Goal: Information Seeking & Learning: Learn about a topic

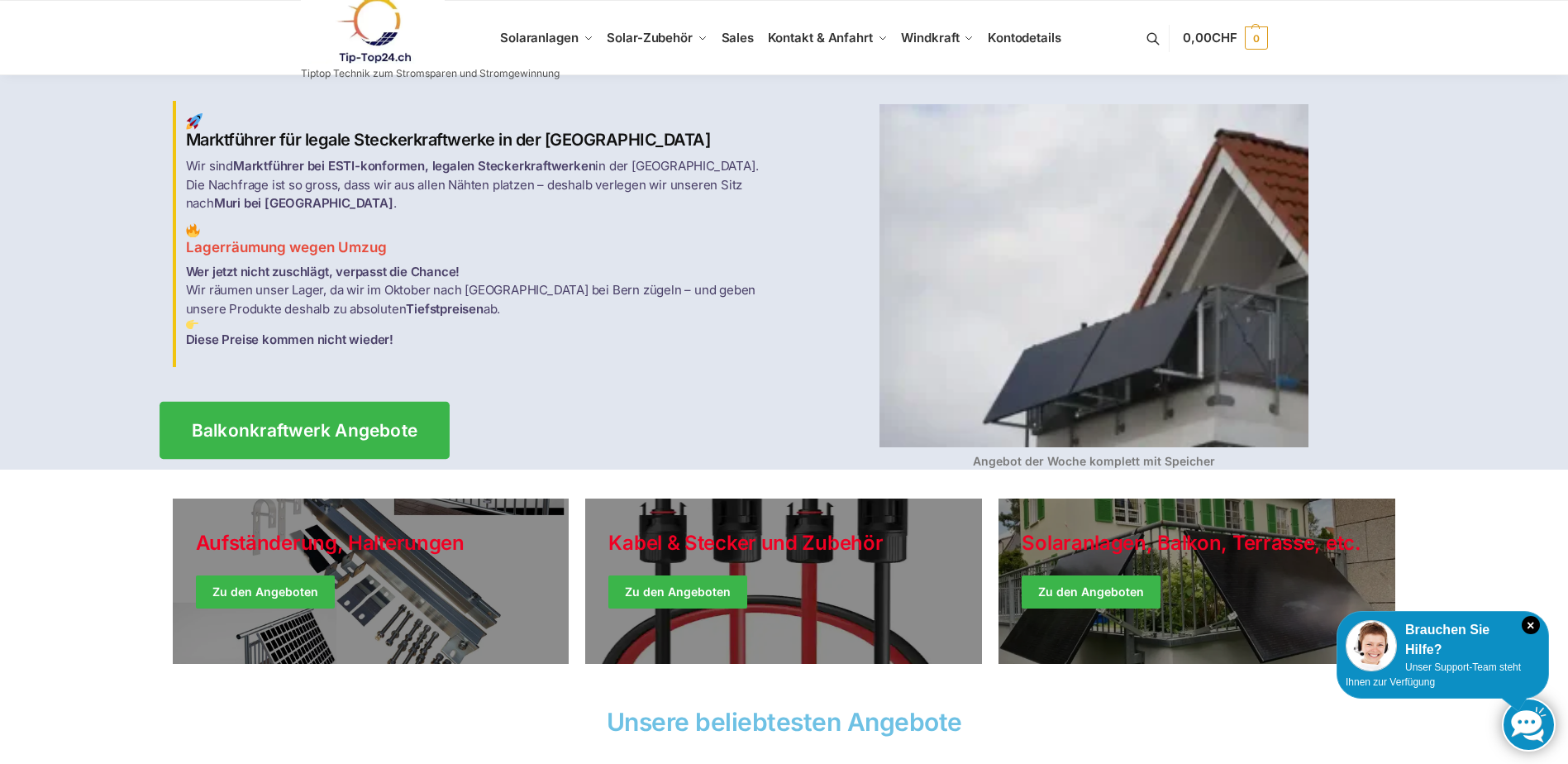
click at [320, 422] on span "Balkonkraftwerk Angebote" at bounding box center [304, 431] width 226 height 17
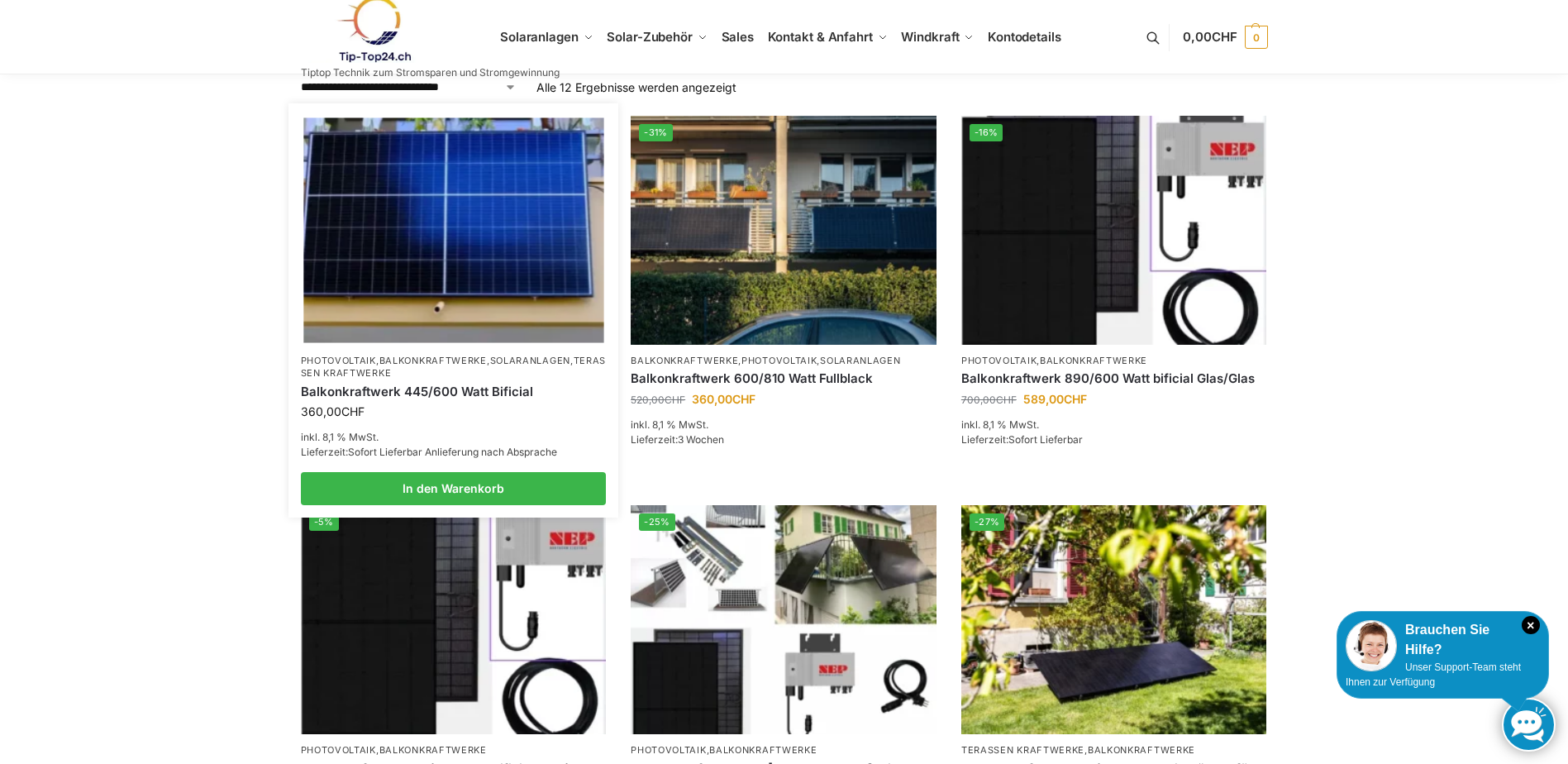
scroll to position [331, 0]
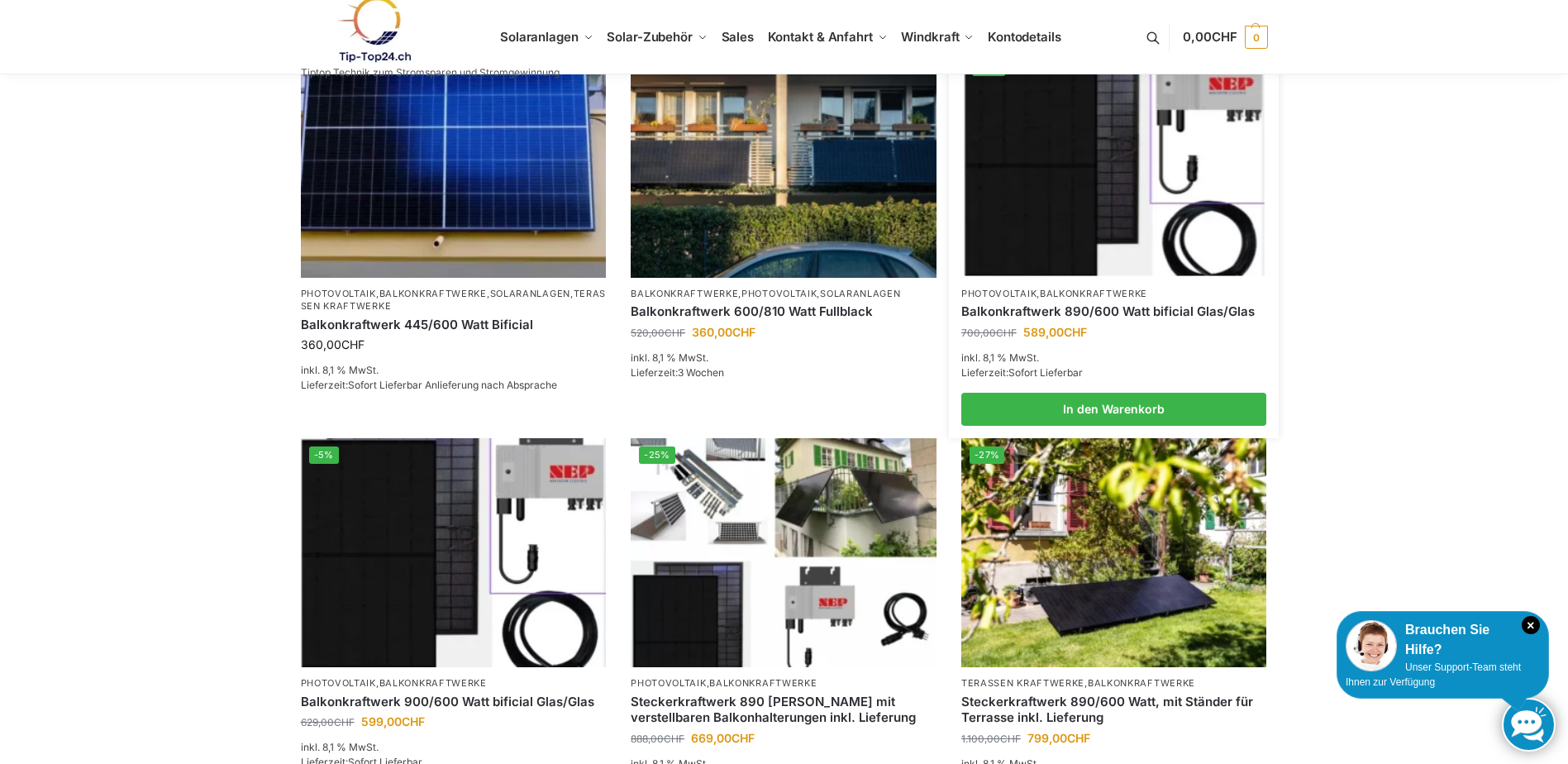
click at [1077, 310] on link "Balkonkraftwerk 890/600 Watt bificial Glas/Glas" at bounding box center [1114, 312] width 306 height 16
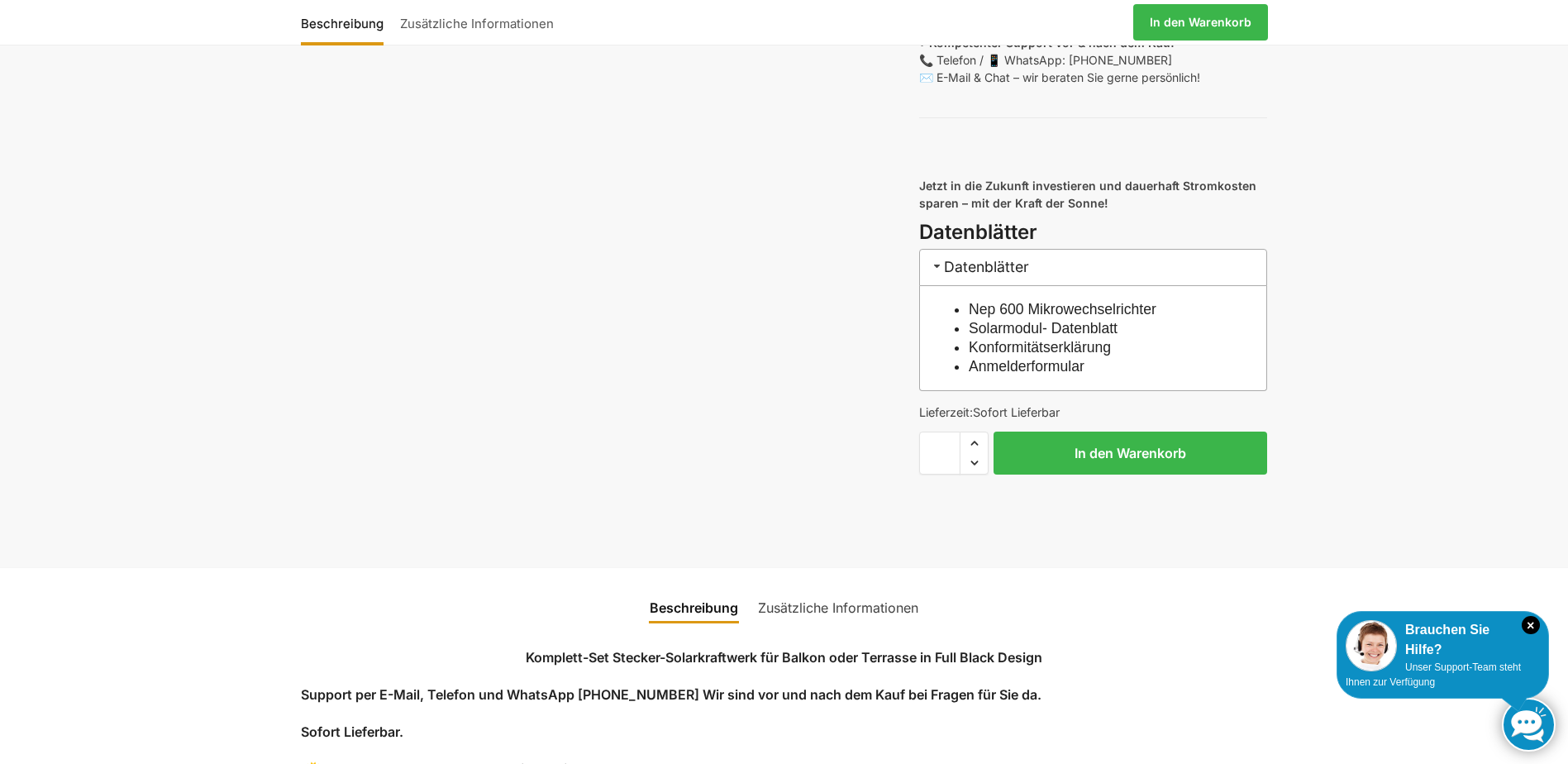
scroll to position [1571, 0]
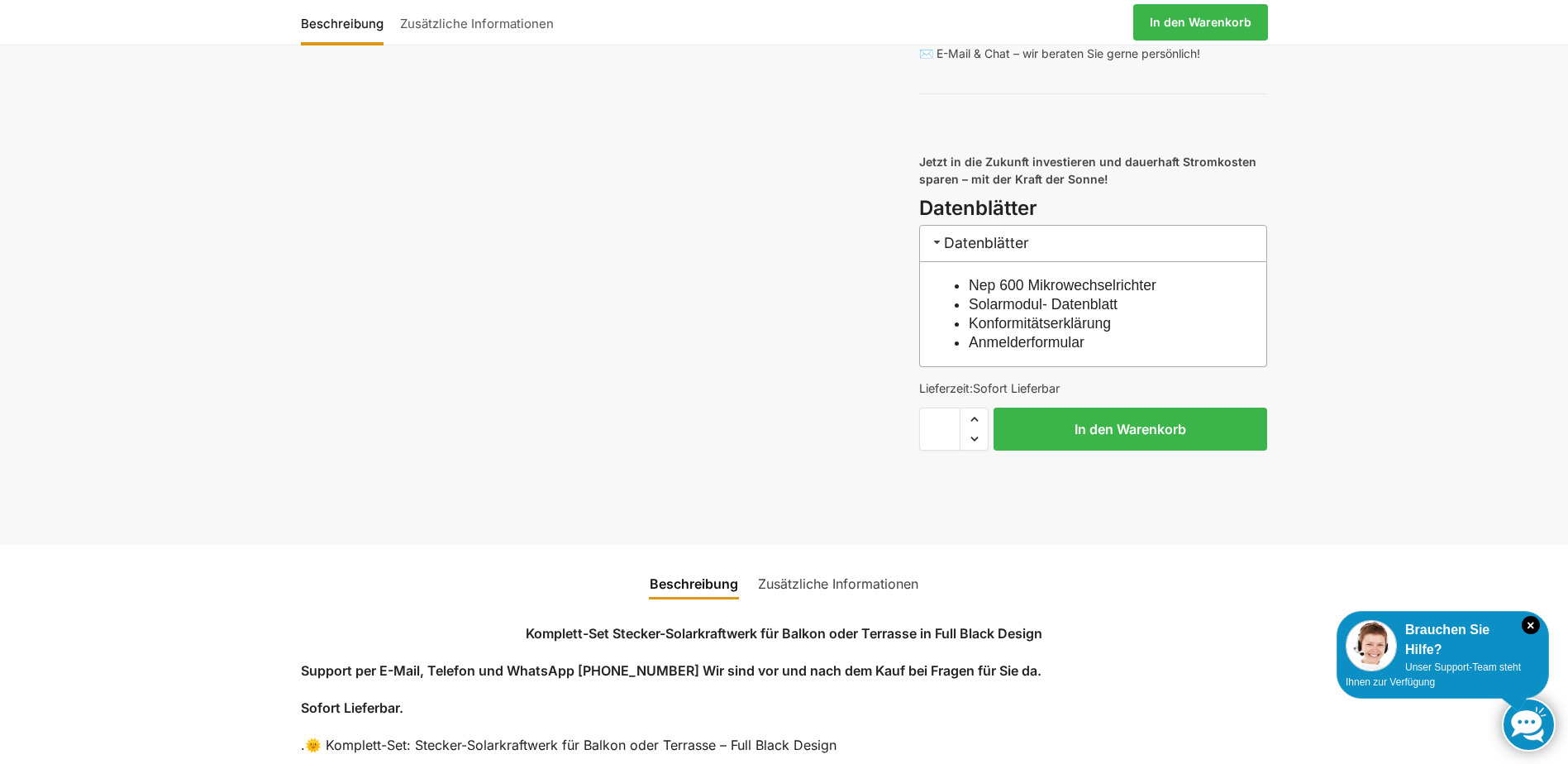
click at [1012, 293] on link "Nep 600 Mikrowechselrichter" at bounding box center [1063, 285] width 187 height 16
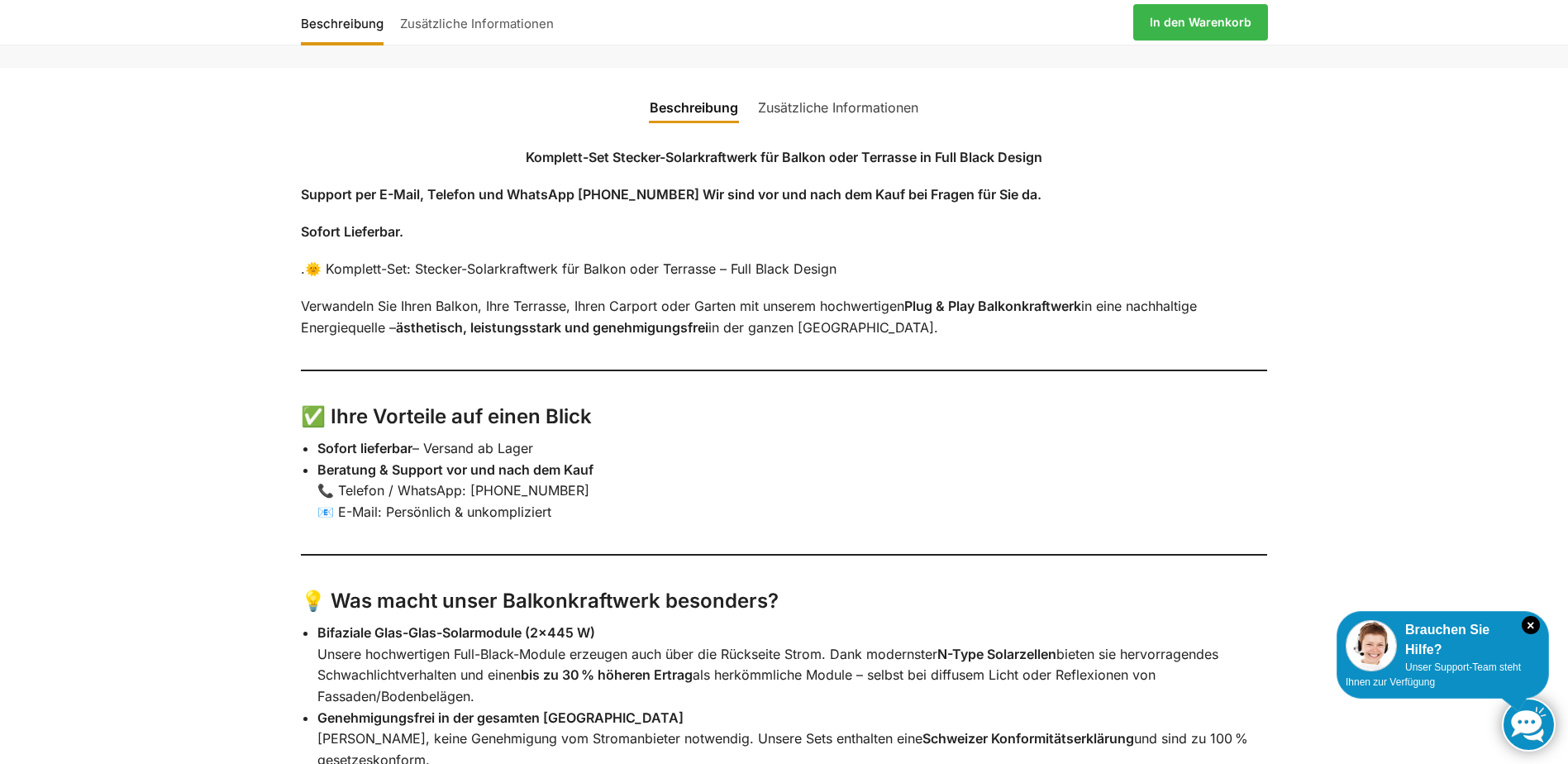
scroll to position [1986, 0]
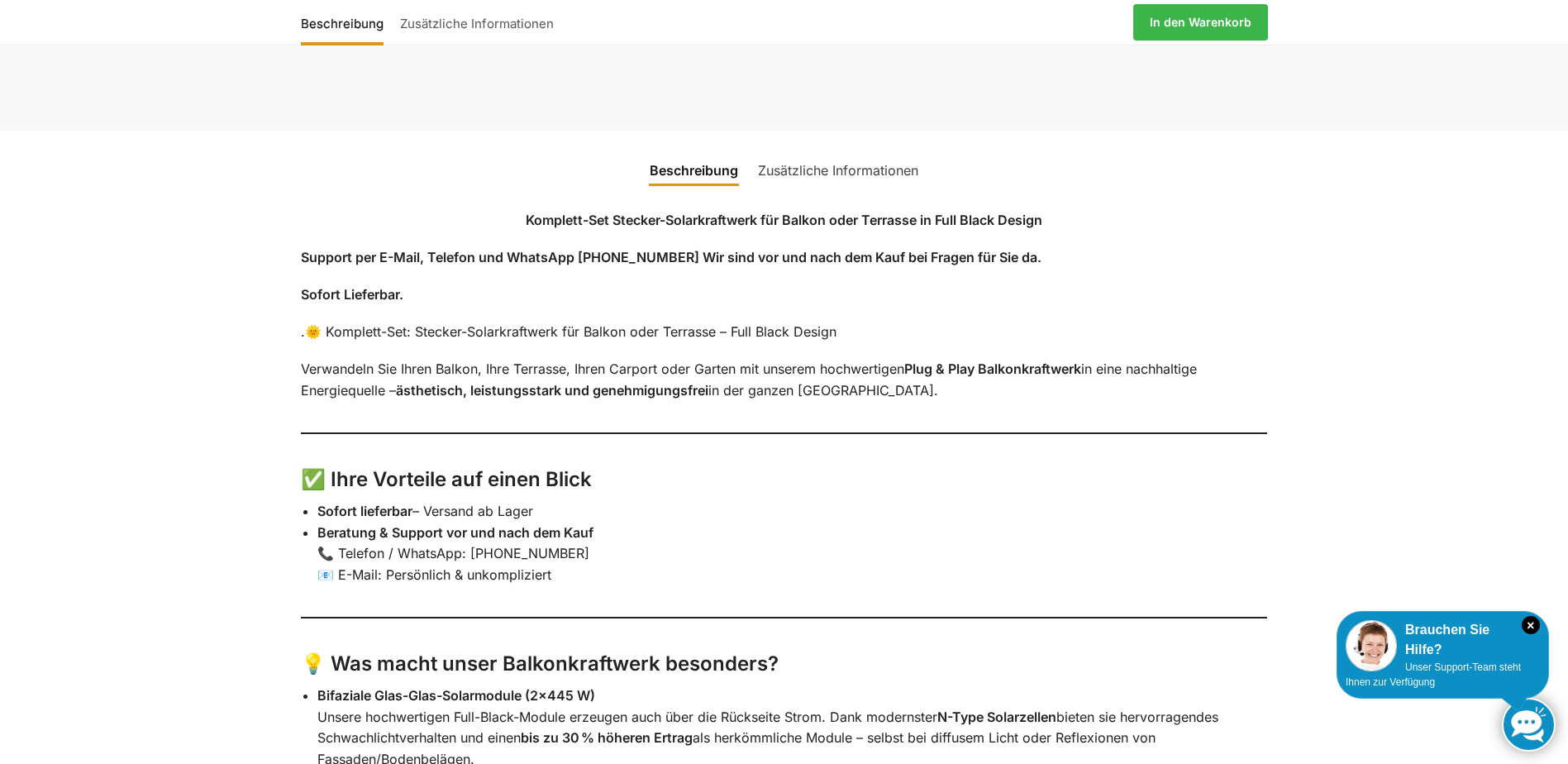
click at [837, 188] on link "Zusätzliche Informationen" at bounding box center [838, 170] width 180 height 40
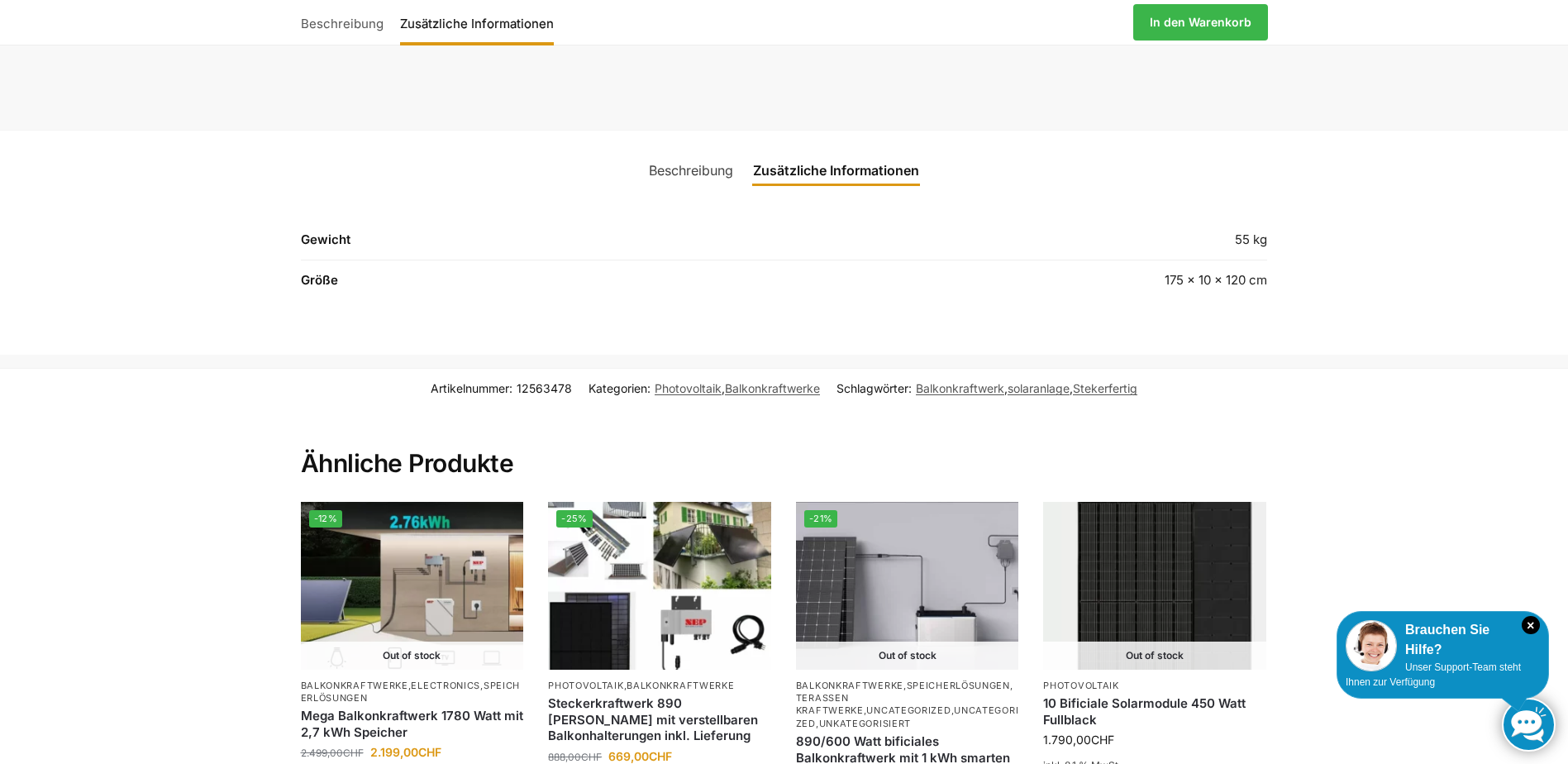
click at [700, 188] on link "Beschreibung" at bounding box center [692, 170] width 104 height 40
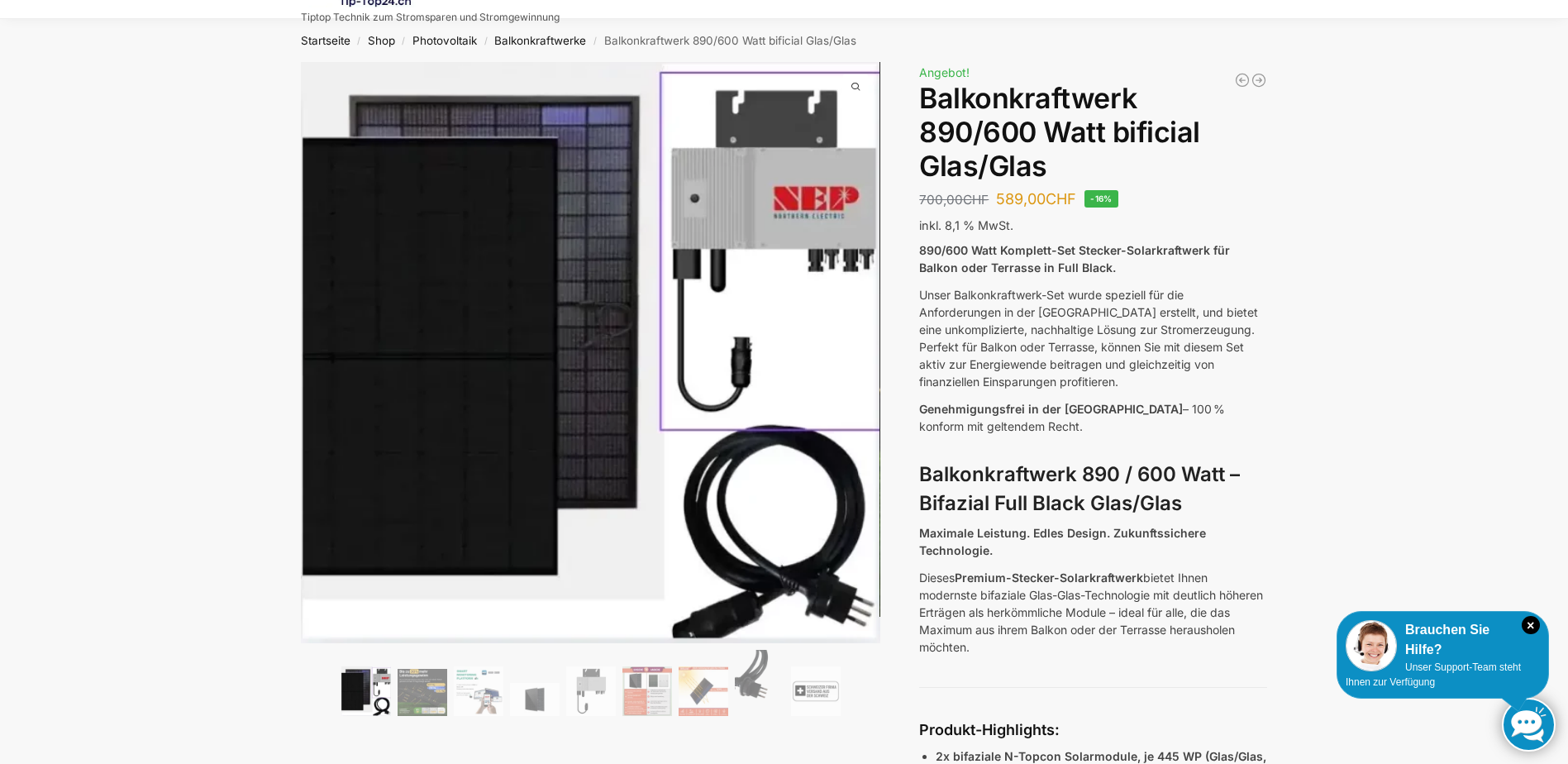
scroll to position [0, 0]
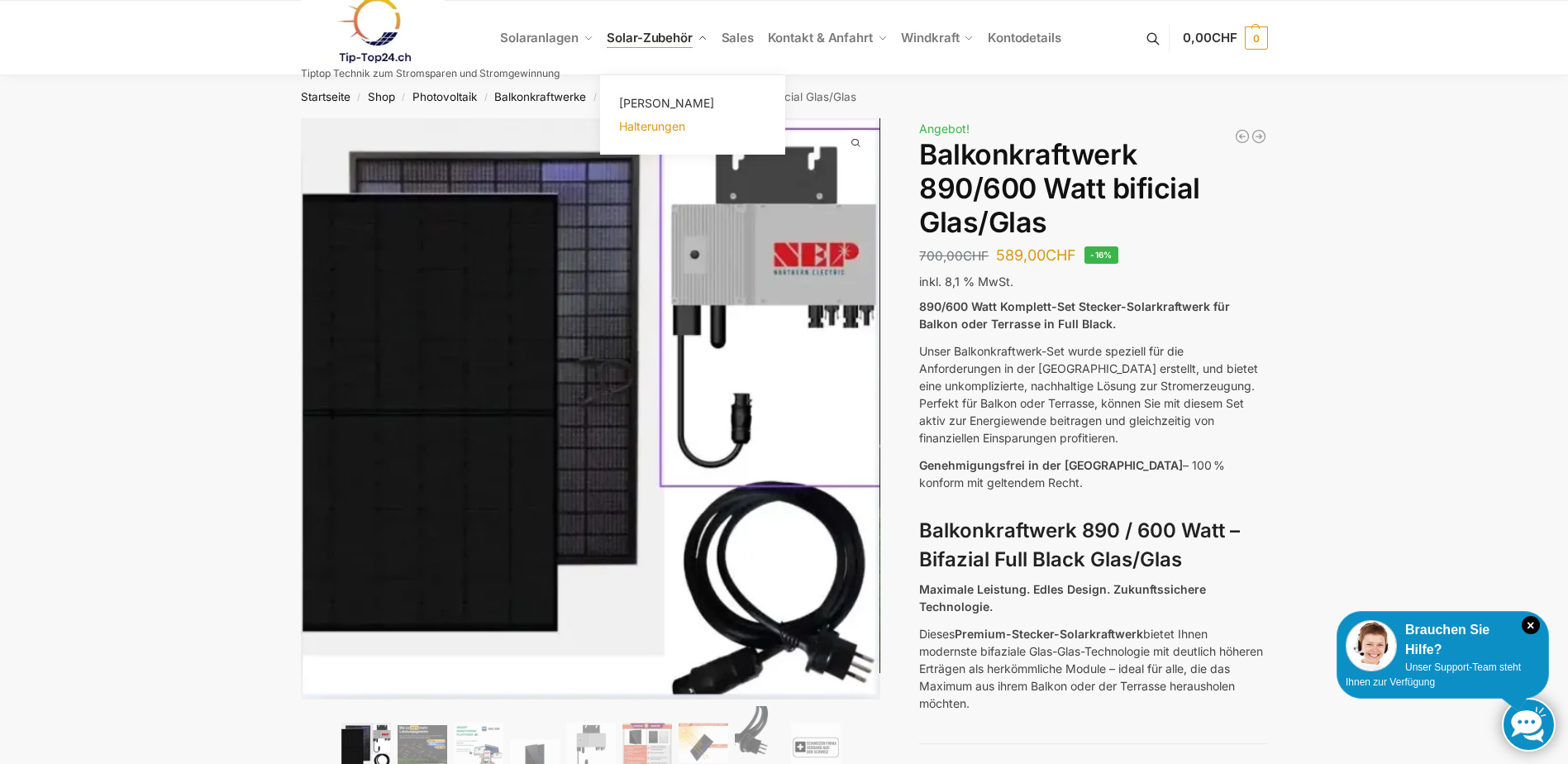
click at [641, 129] on span "Halterungen" at bounding box center [653, 126] width 66 height 14
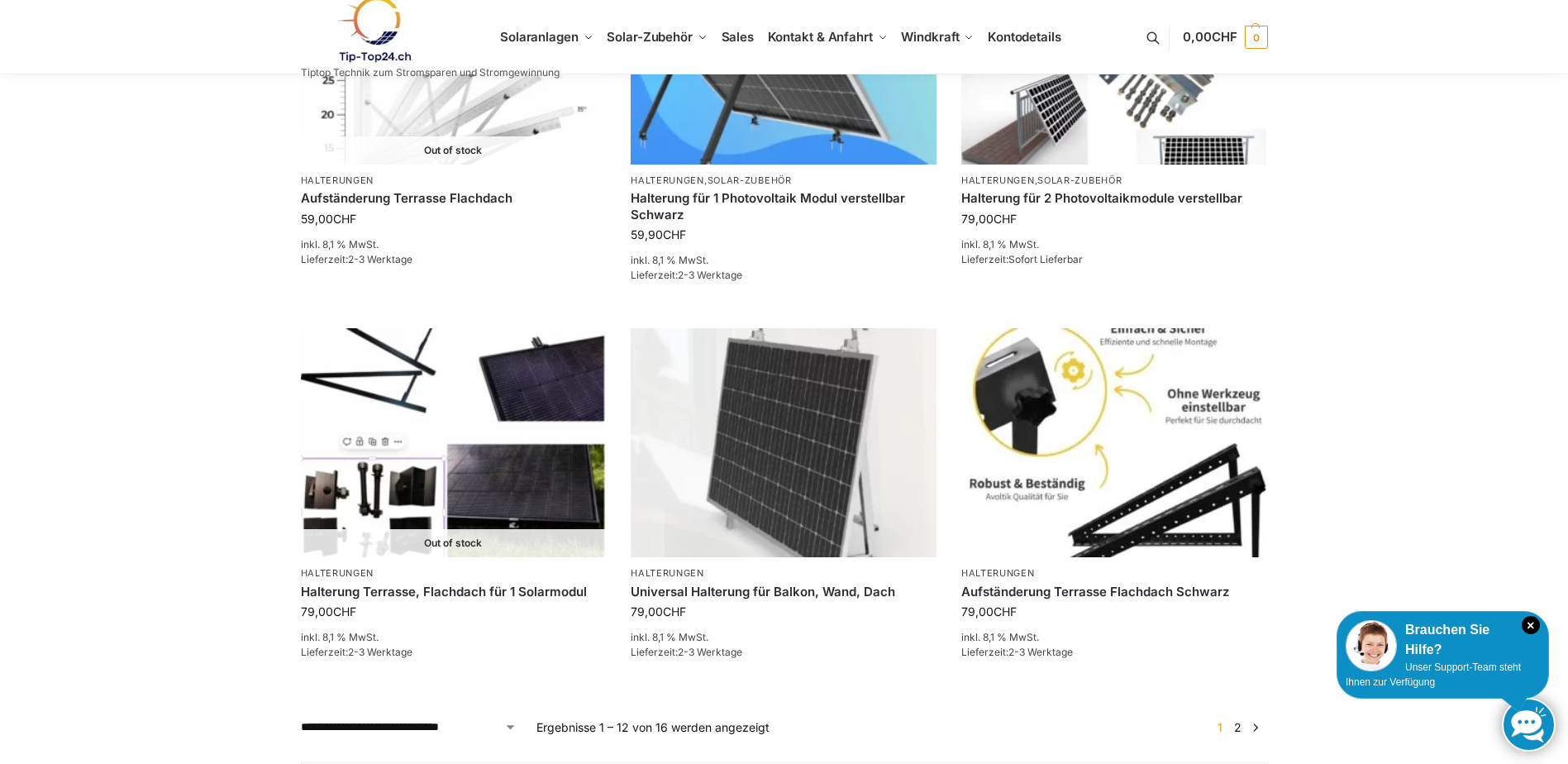
scroll to position [1455, 0]
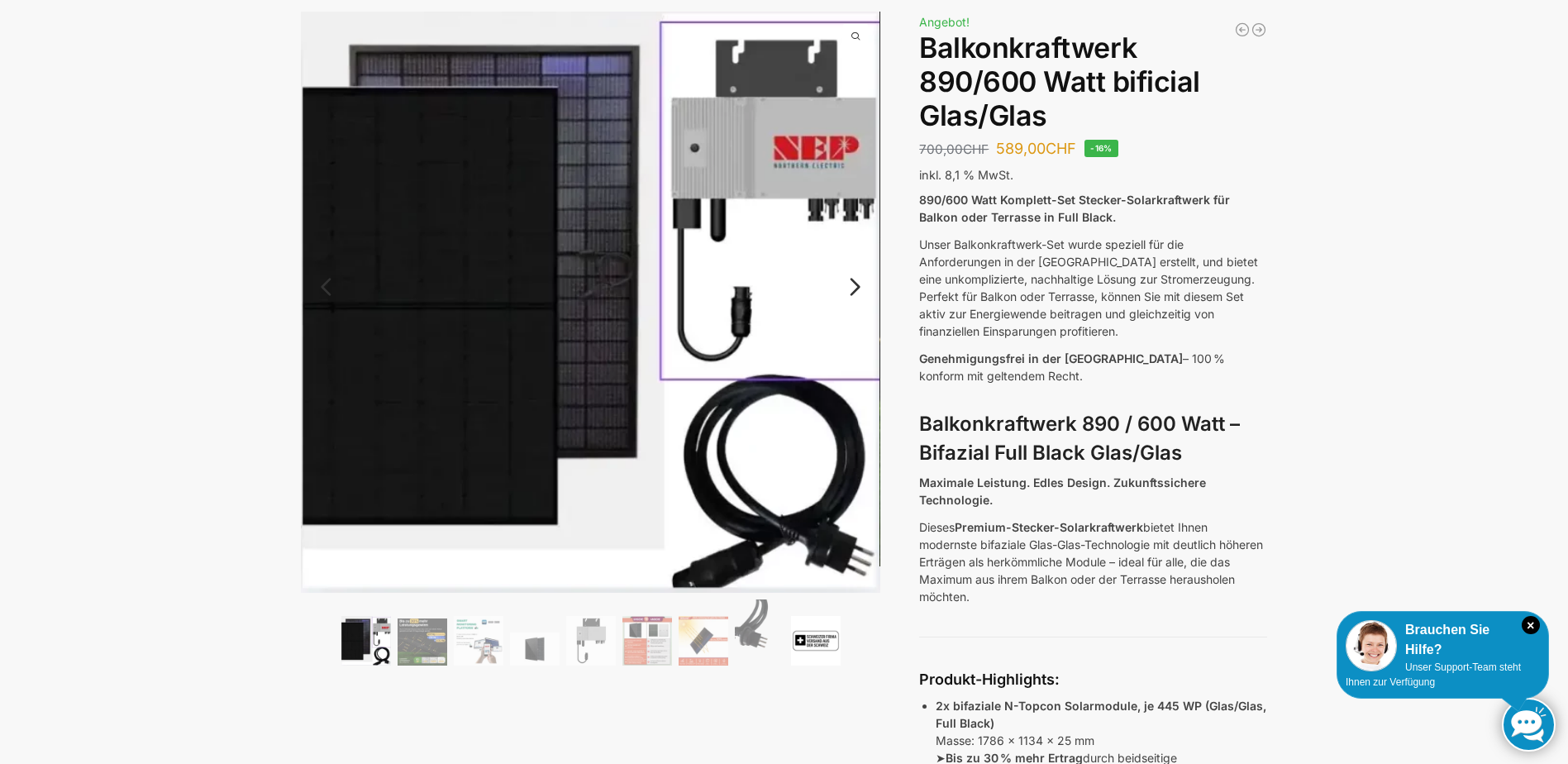
scroll to position [82, 0]
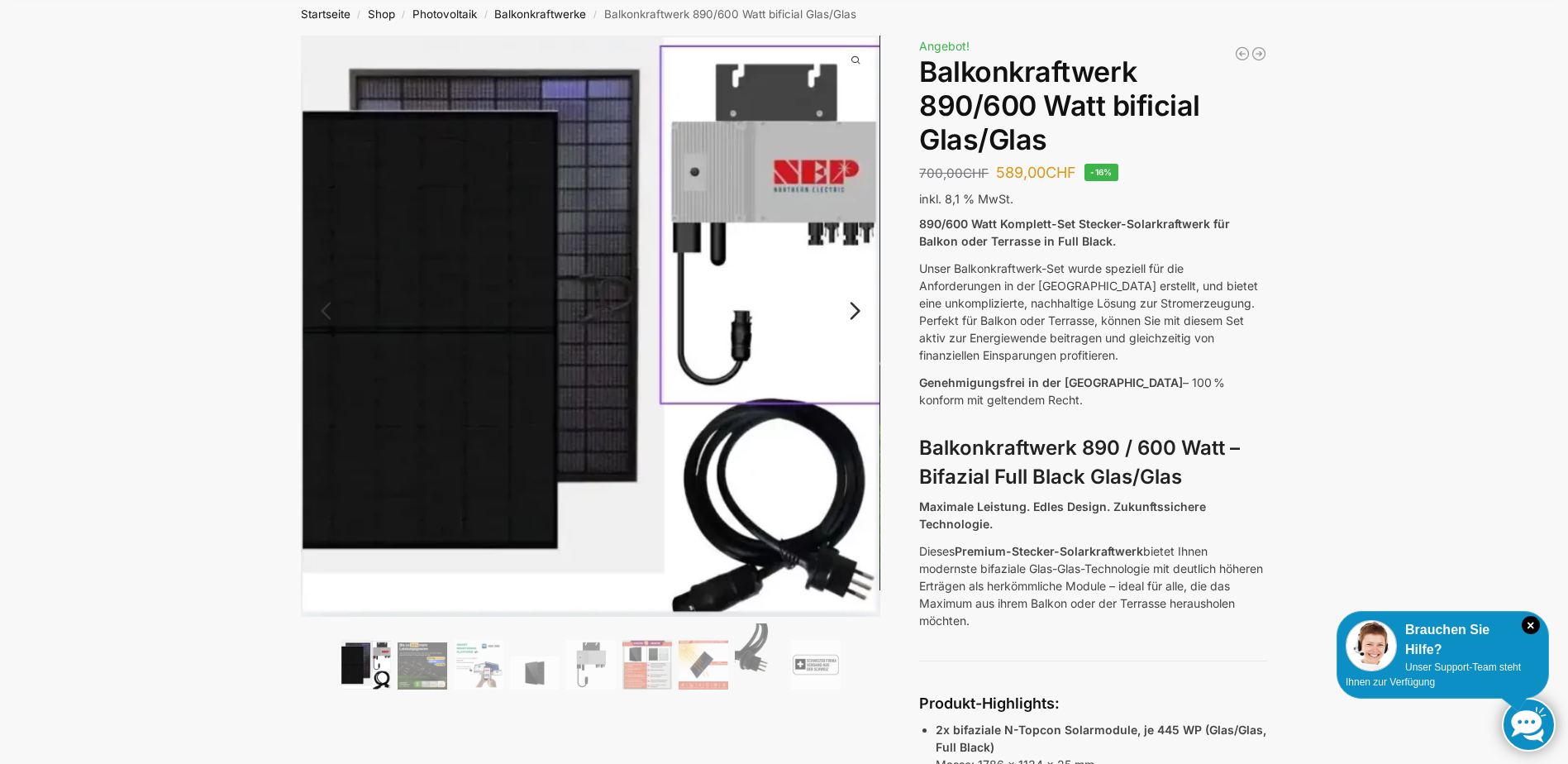
click at [852, 311] on link "Next" at bounding box center [853, 319] width 56 height 16
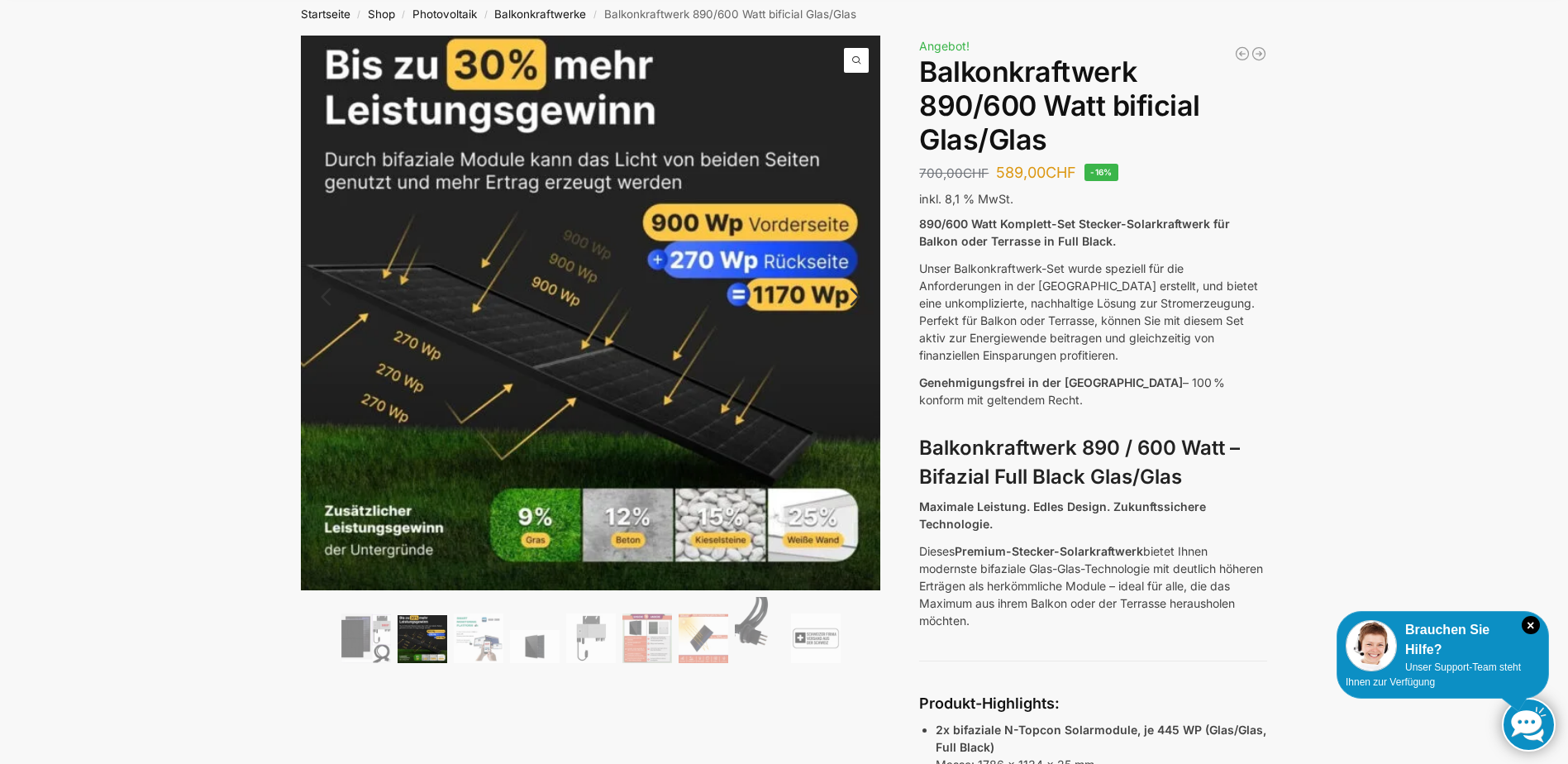
click at [858, 297] on link "Next" at bounding box center [853, 305] width 56 height 16
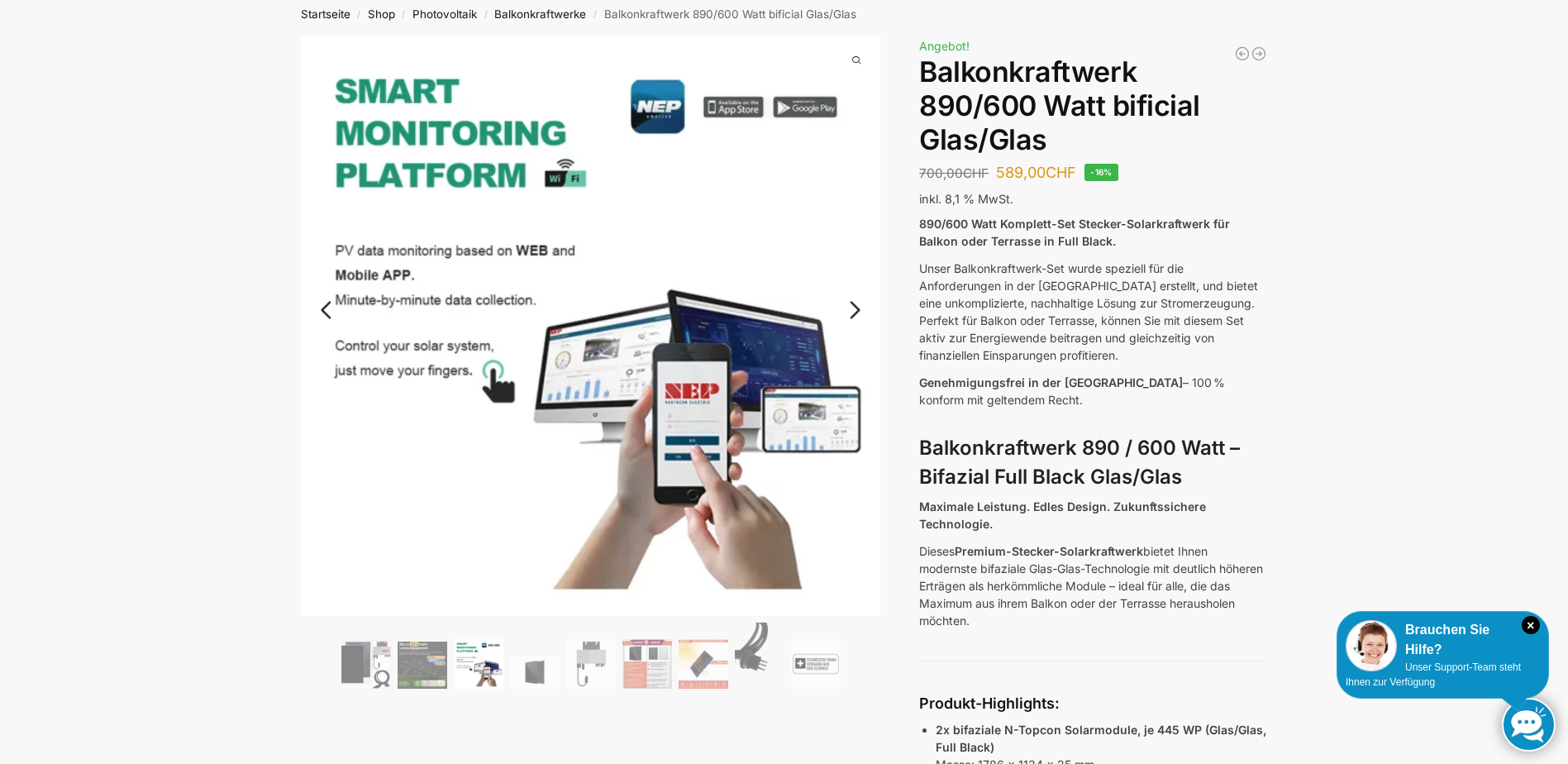
click at [853, 310] on link "Next" at bounding box center [853, 318] width 56 height 16
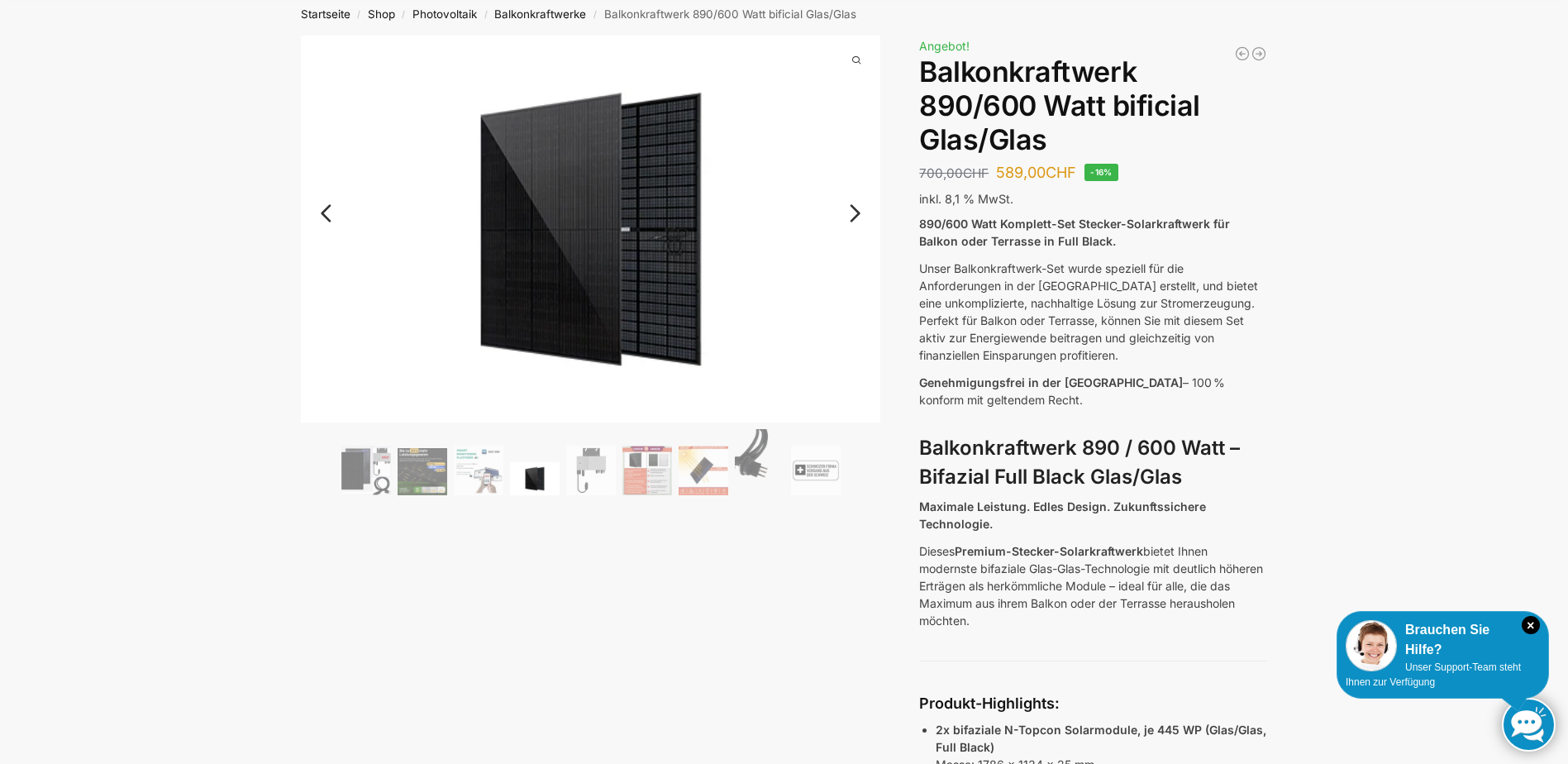
click at [859, 216] on link "Next" at bounding box center [853, 221] width 56 height 16
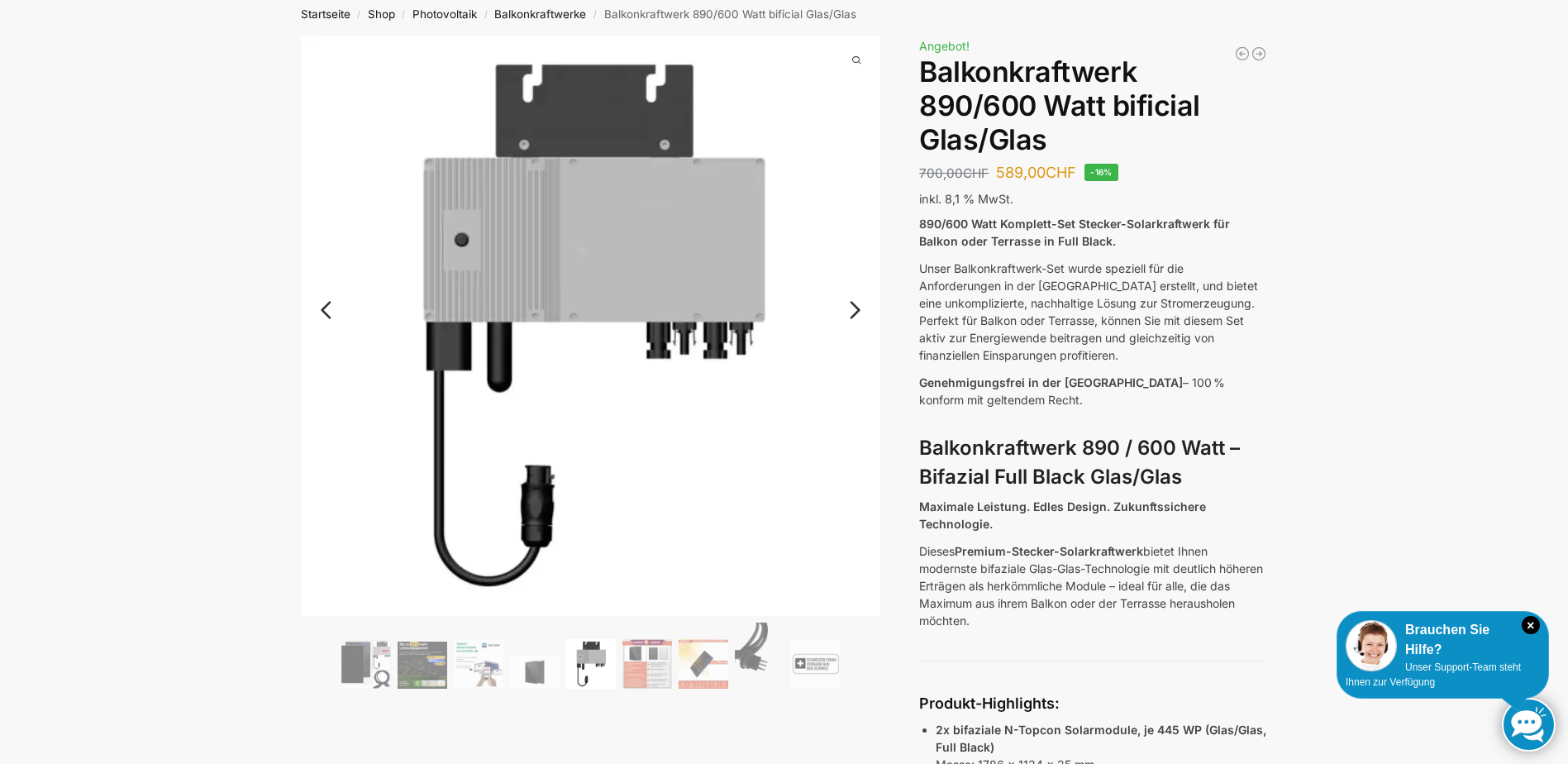
click at [850, 314] on link "Next" at bounding box center [853, 318] width 56 height 16
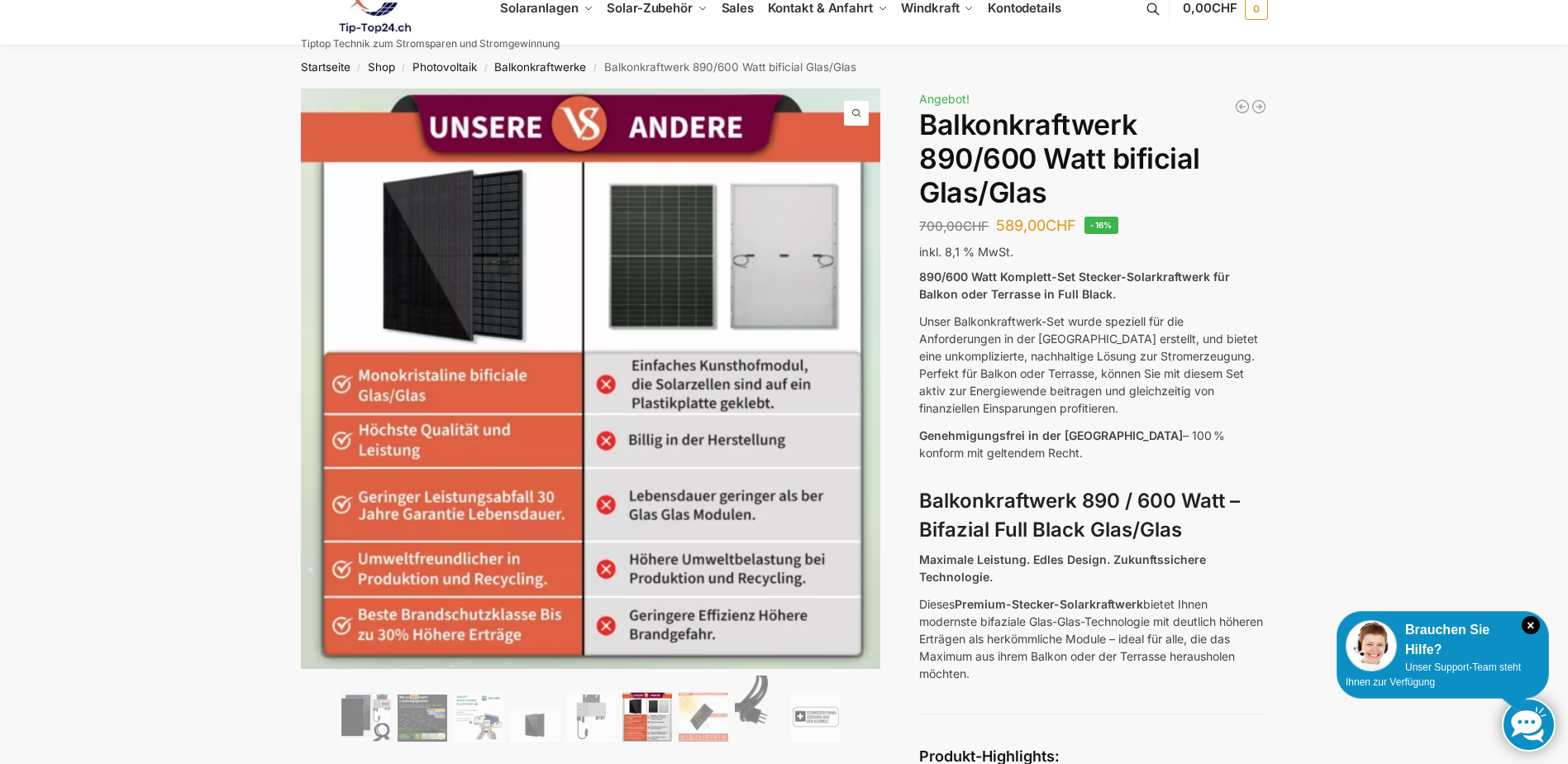
scroll to position [0, 0]
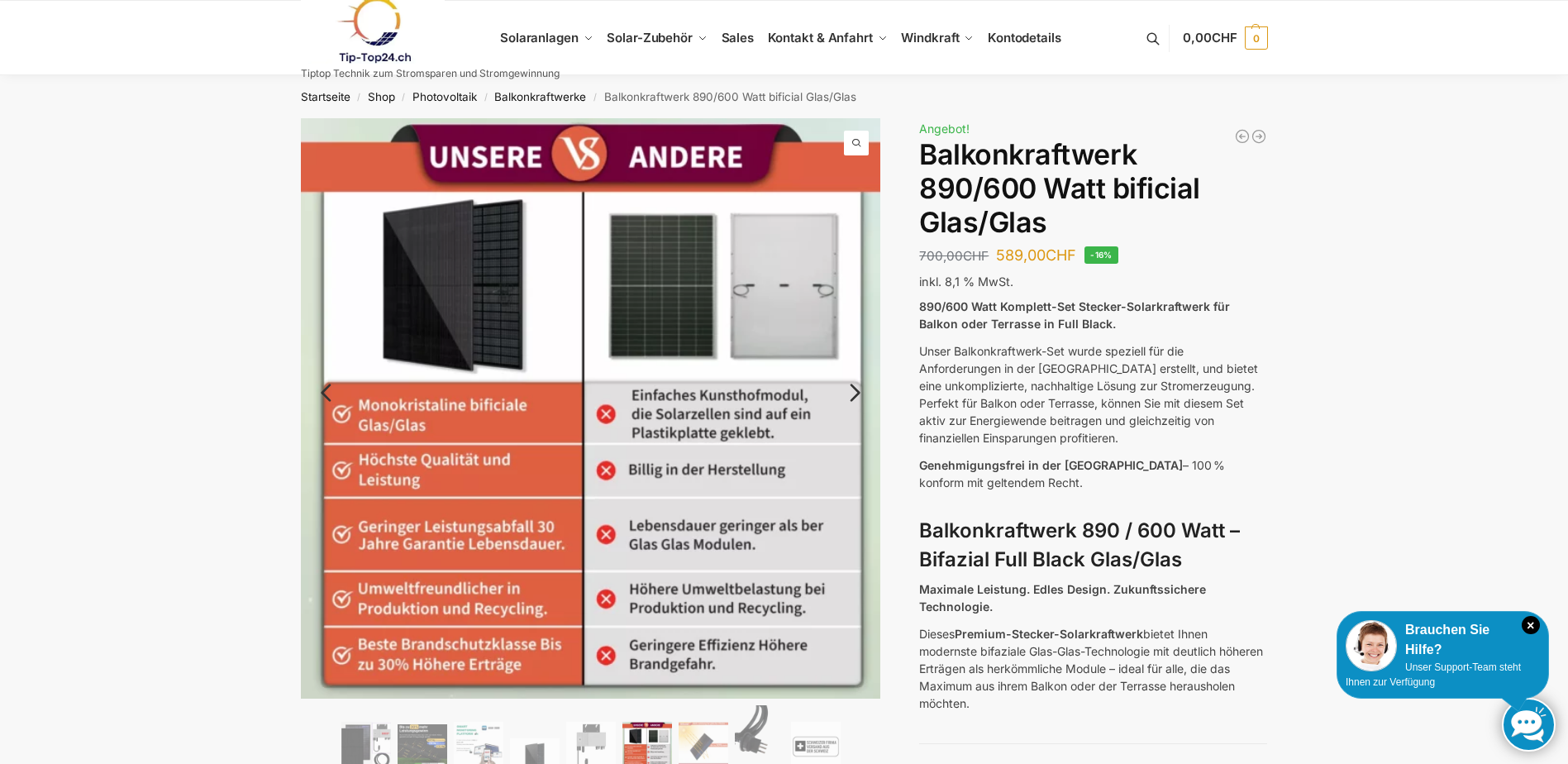
click at [853, 397] on link "Next" at bounding box center [853, 401] width 56 height 16
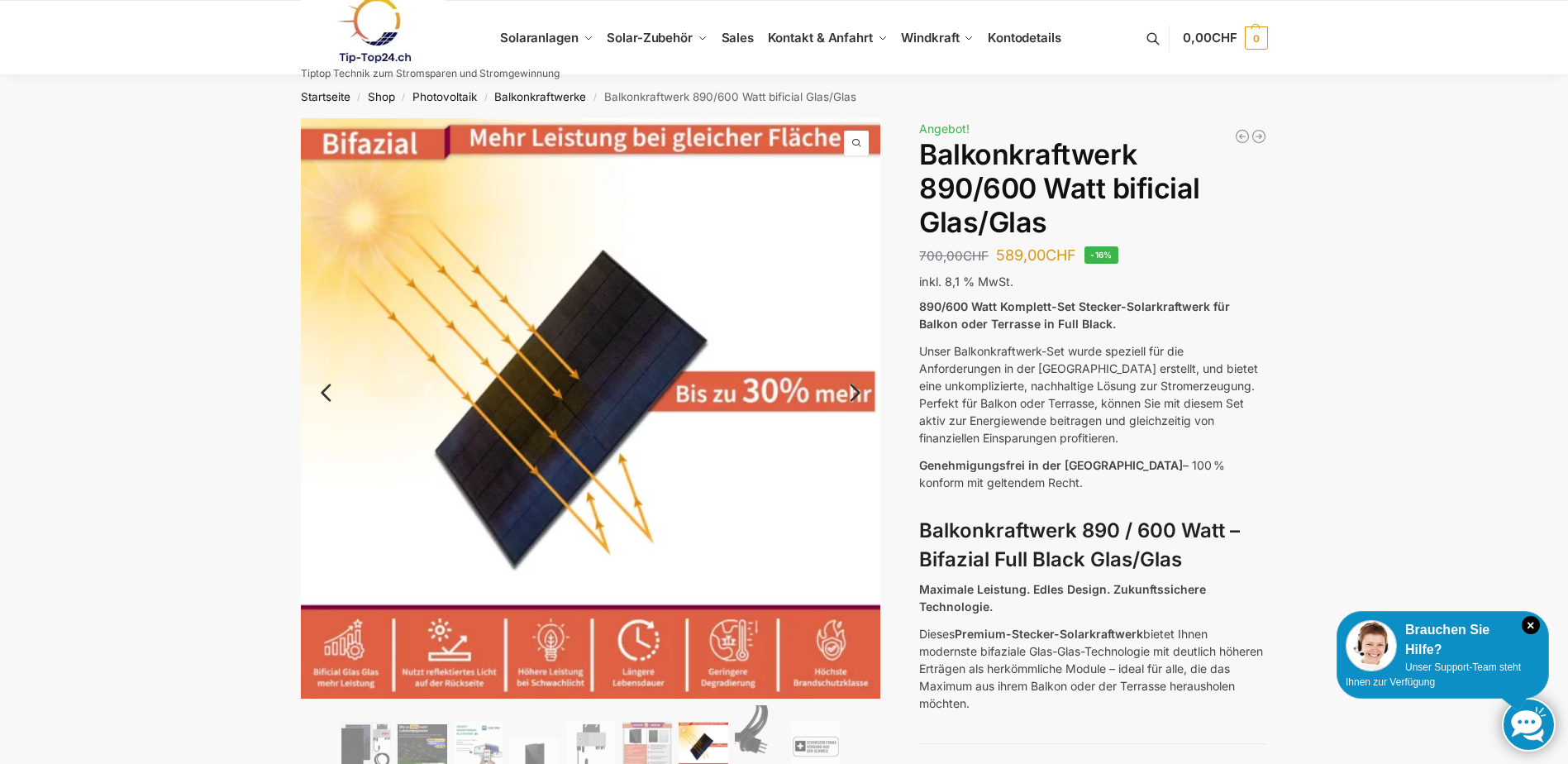
click at [853, 397] on link "Next" at bounding box center [853, 401] width 56 height 16
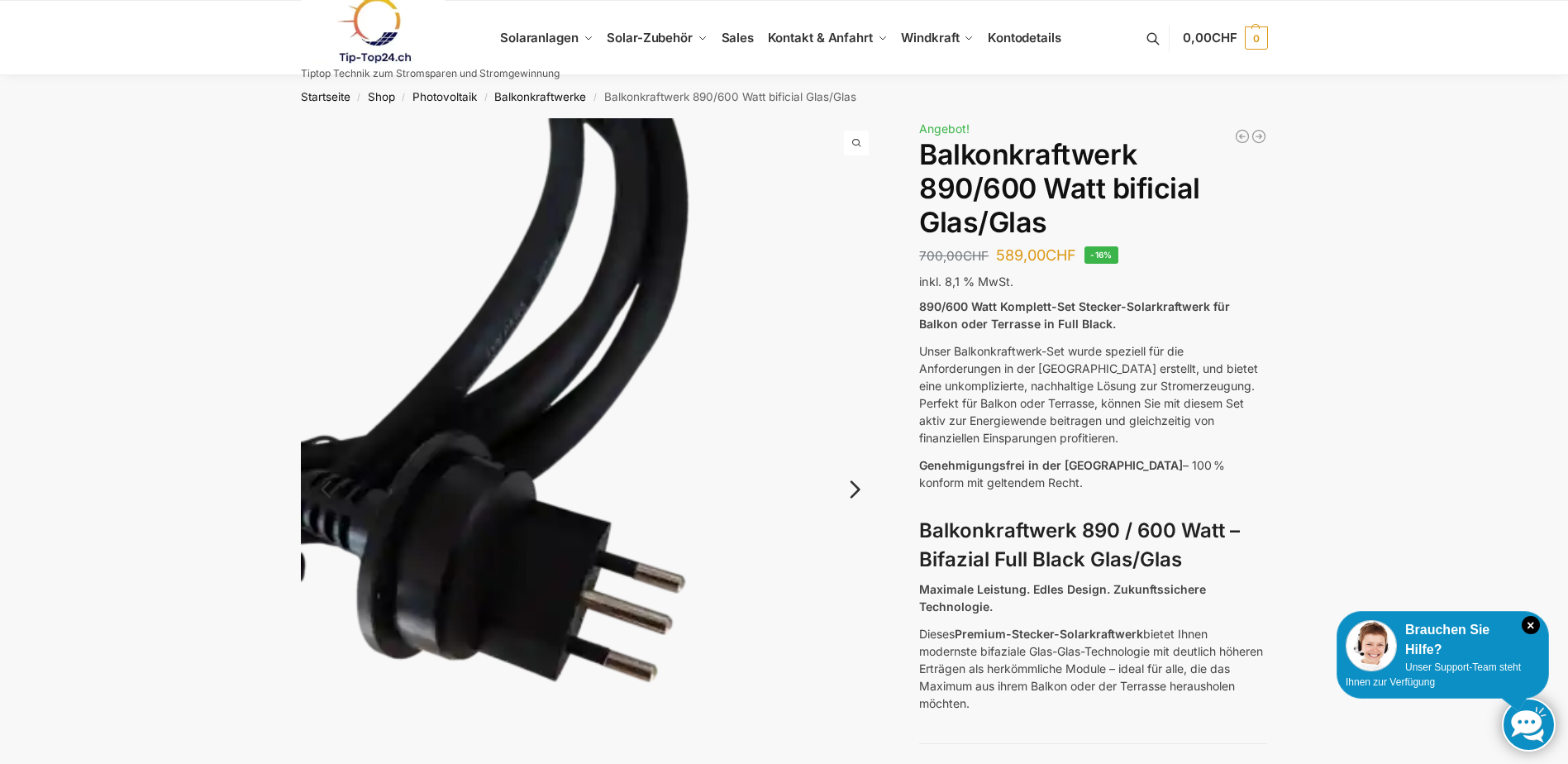
click at [853, 397] on img at bounding box center [591, 504] width 581 height 774
click at [860, 490] on link "Next" at bounding box center [853, 497] width 56 height 16
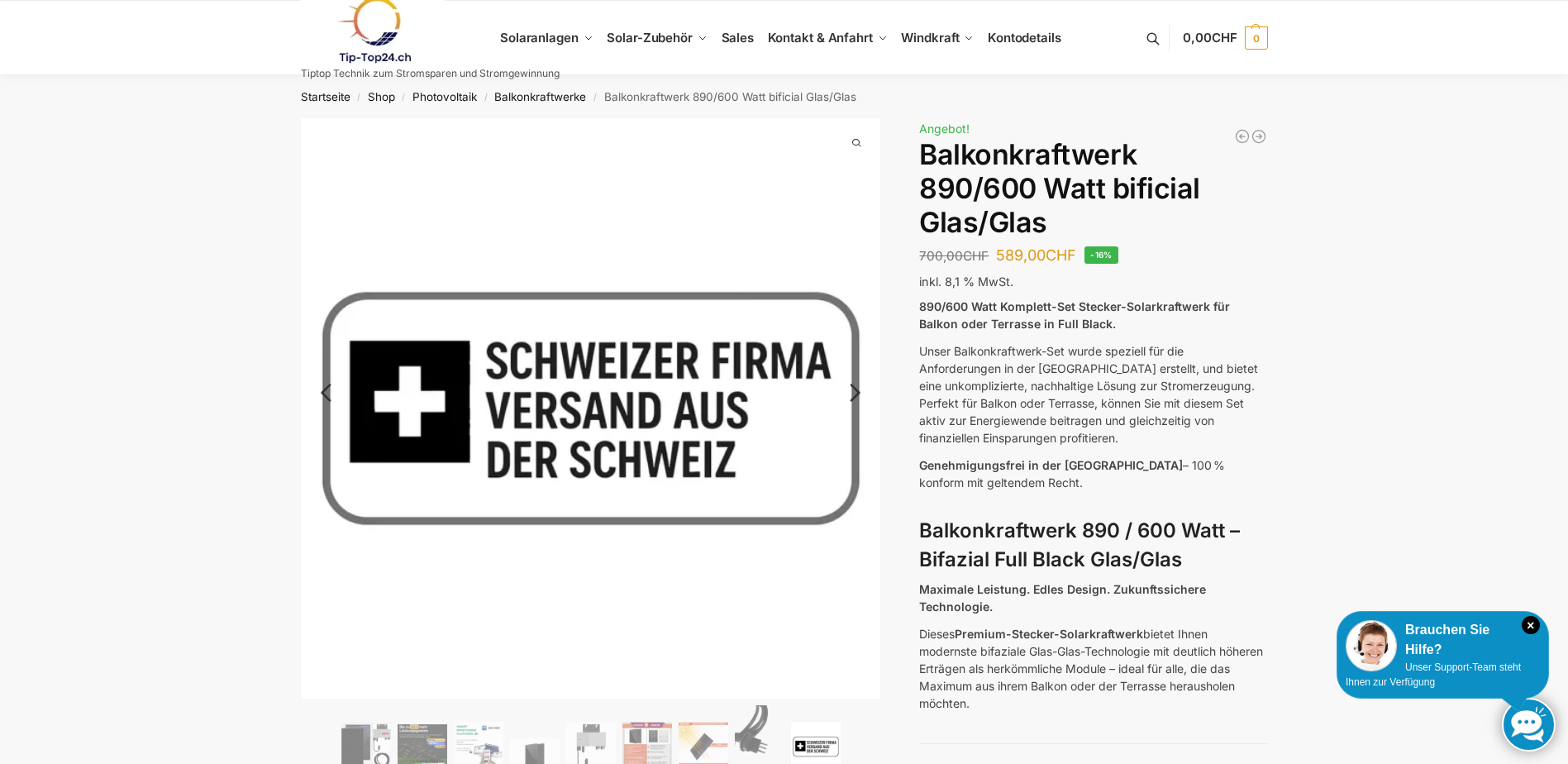
click at [850, 394] on link "Next" at bounding box center [853, 401] width 56 height 16
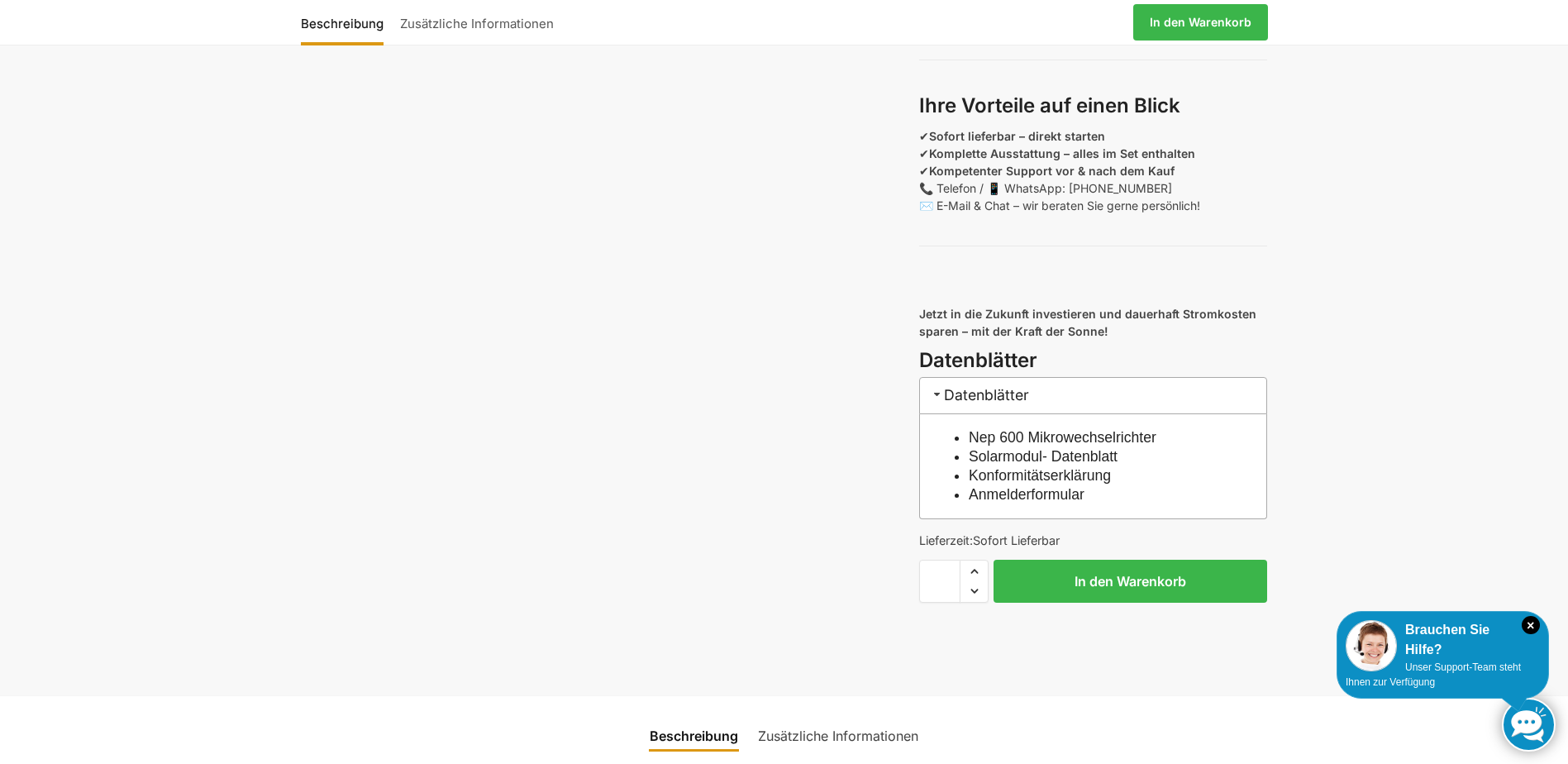
scroll to position [1489, 0]
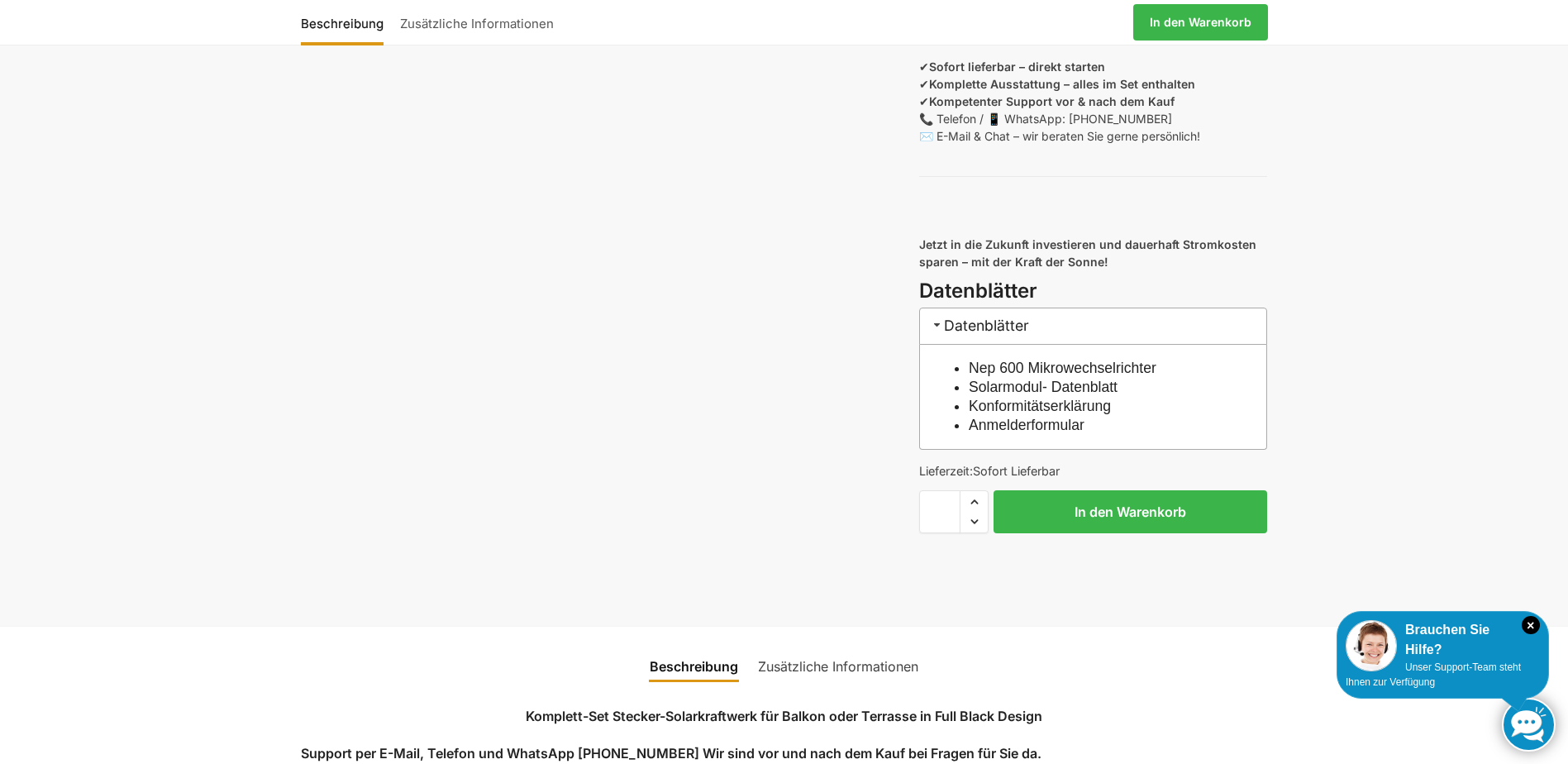
click at [1007, 377] on link "Nep 600 Mikrowechselrichter" at bounding box center [1063, 367] width 187 height 16
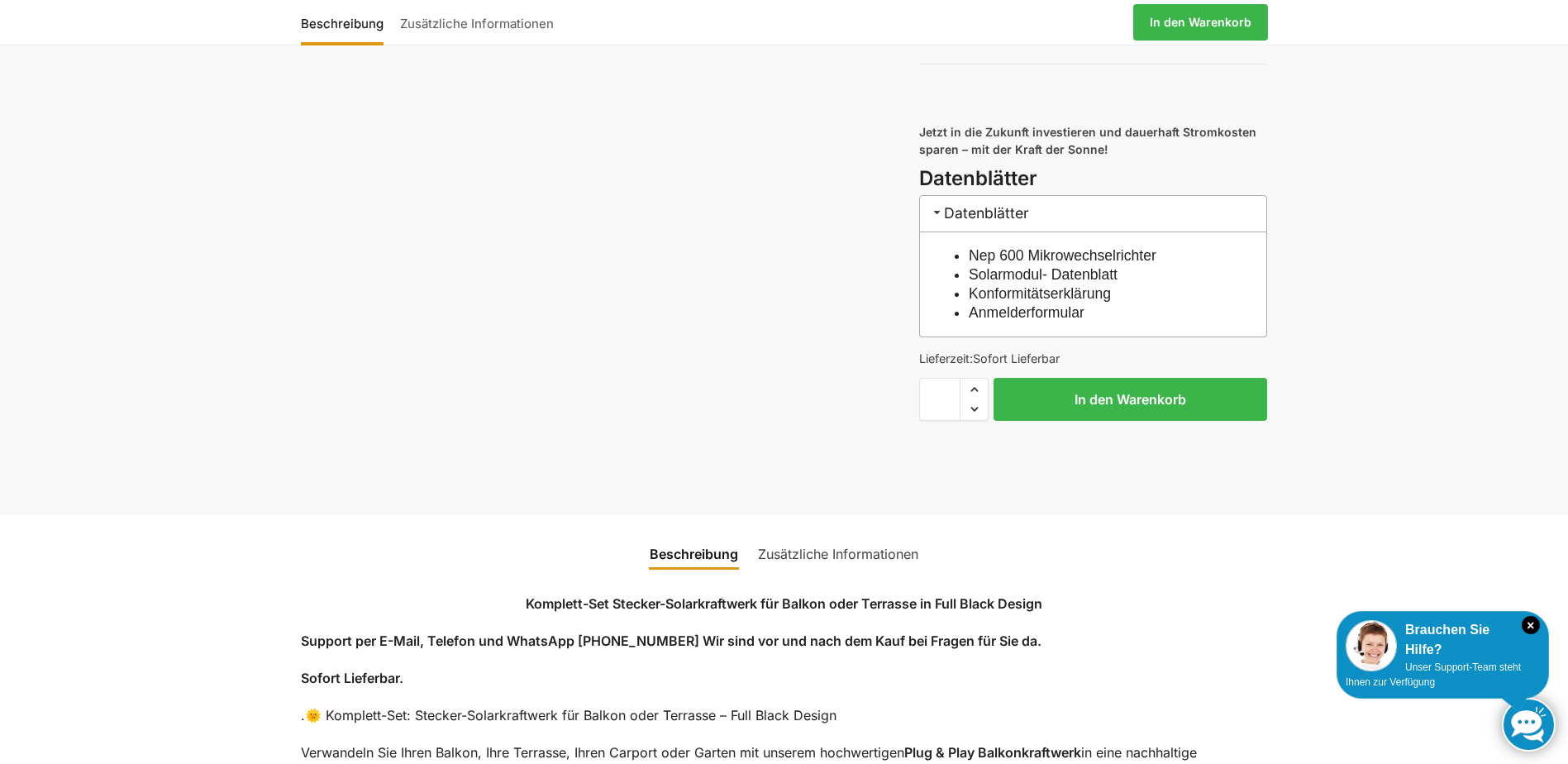
scroll to position [1655, 0]
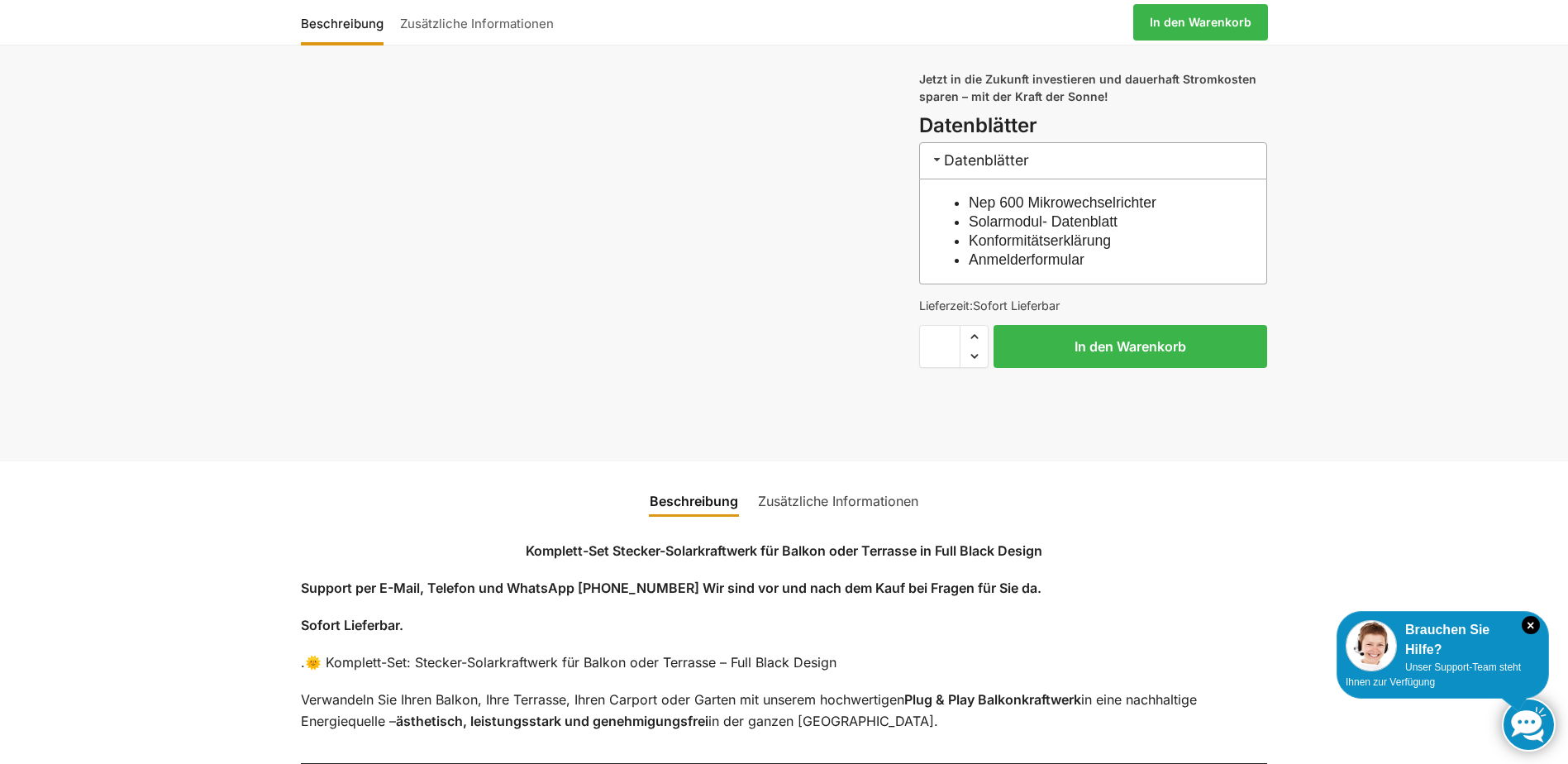
click at [937, 167] on span at bounding box center [937, 159] width 13 height 13
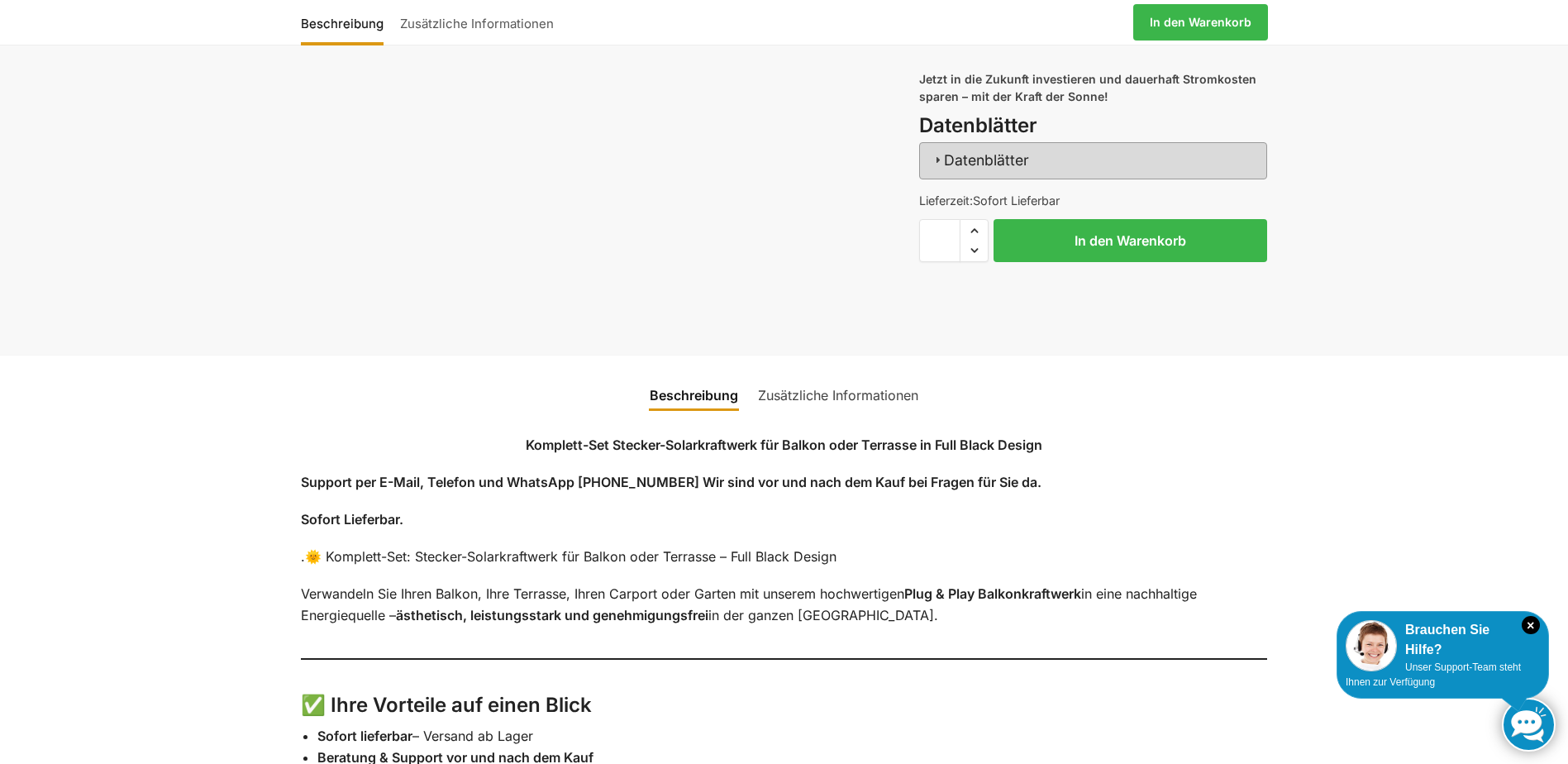
click at [937, 167] on span at bounding box center [937, 159] width 13 height 13
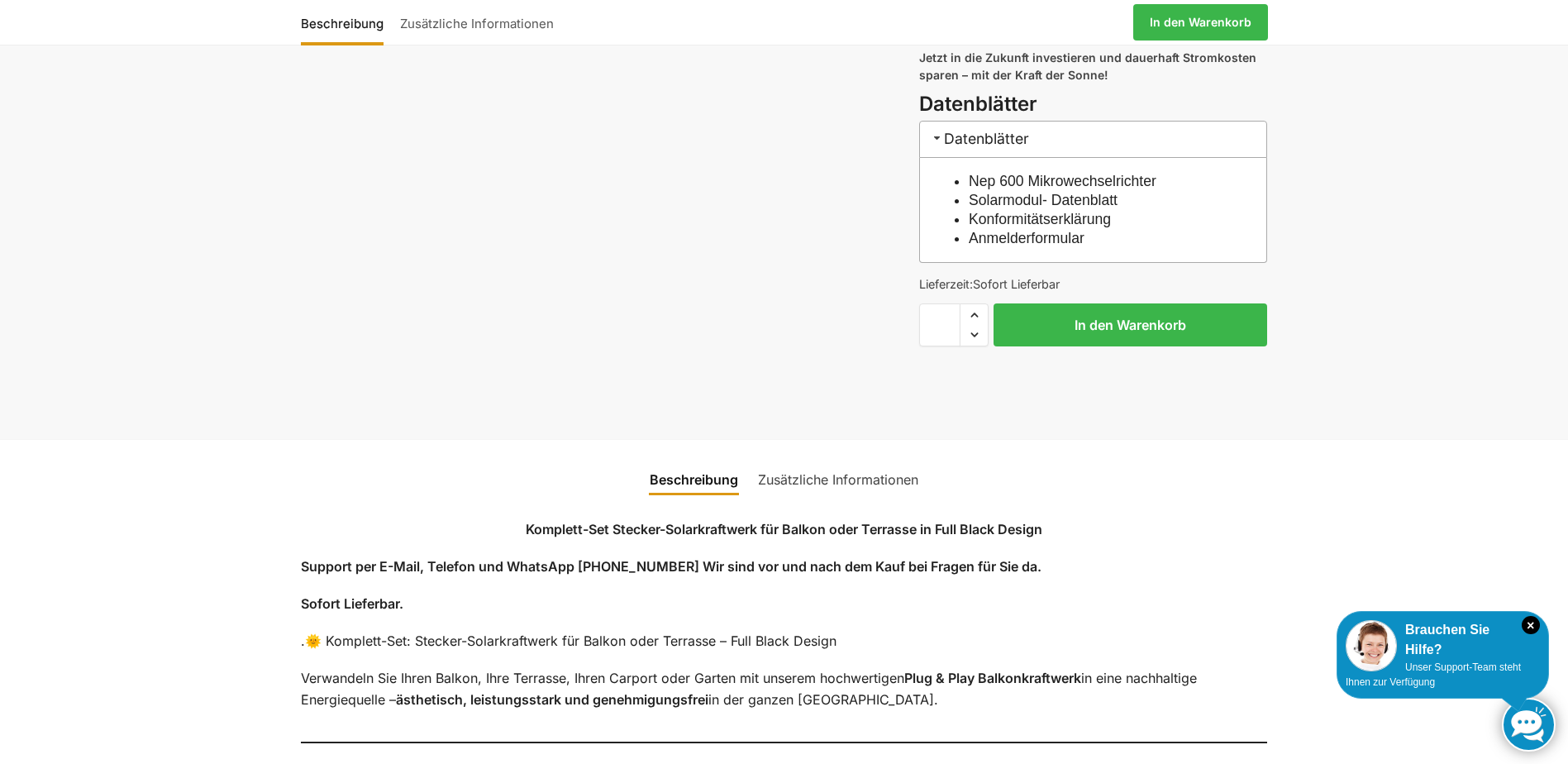
scroll to position [1682, 0]
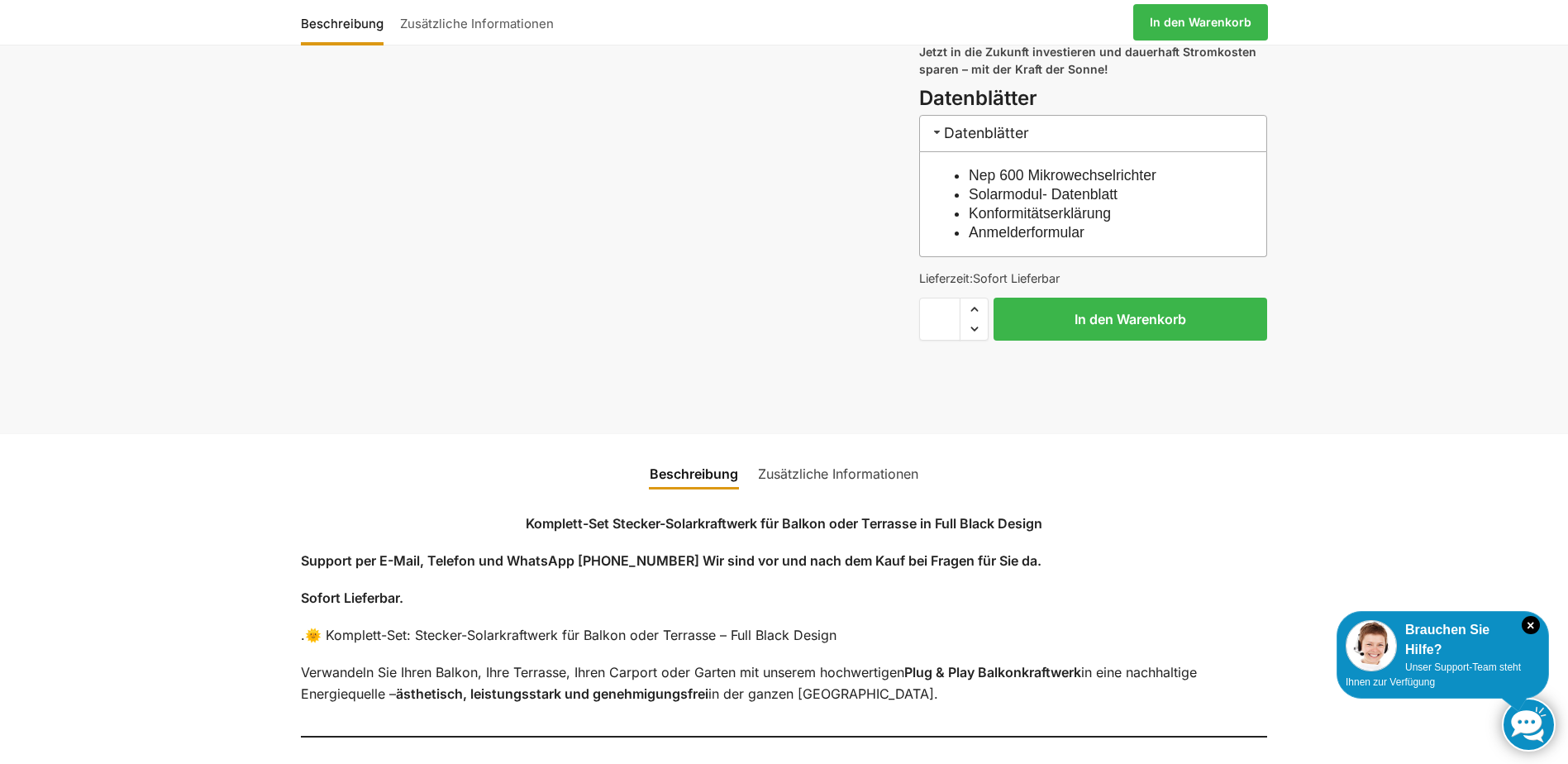
click at [831, 494] on link "Zusätzliche Informationen" at bounding box center [838, 474] width 180 height 40
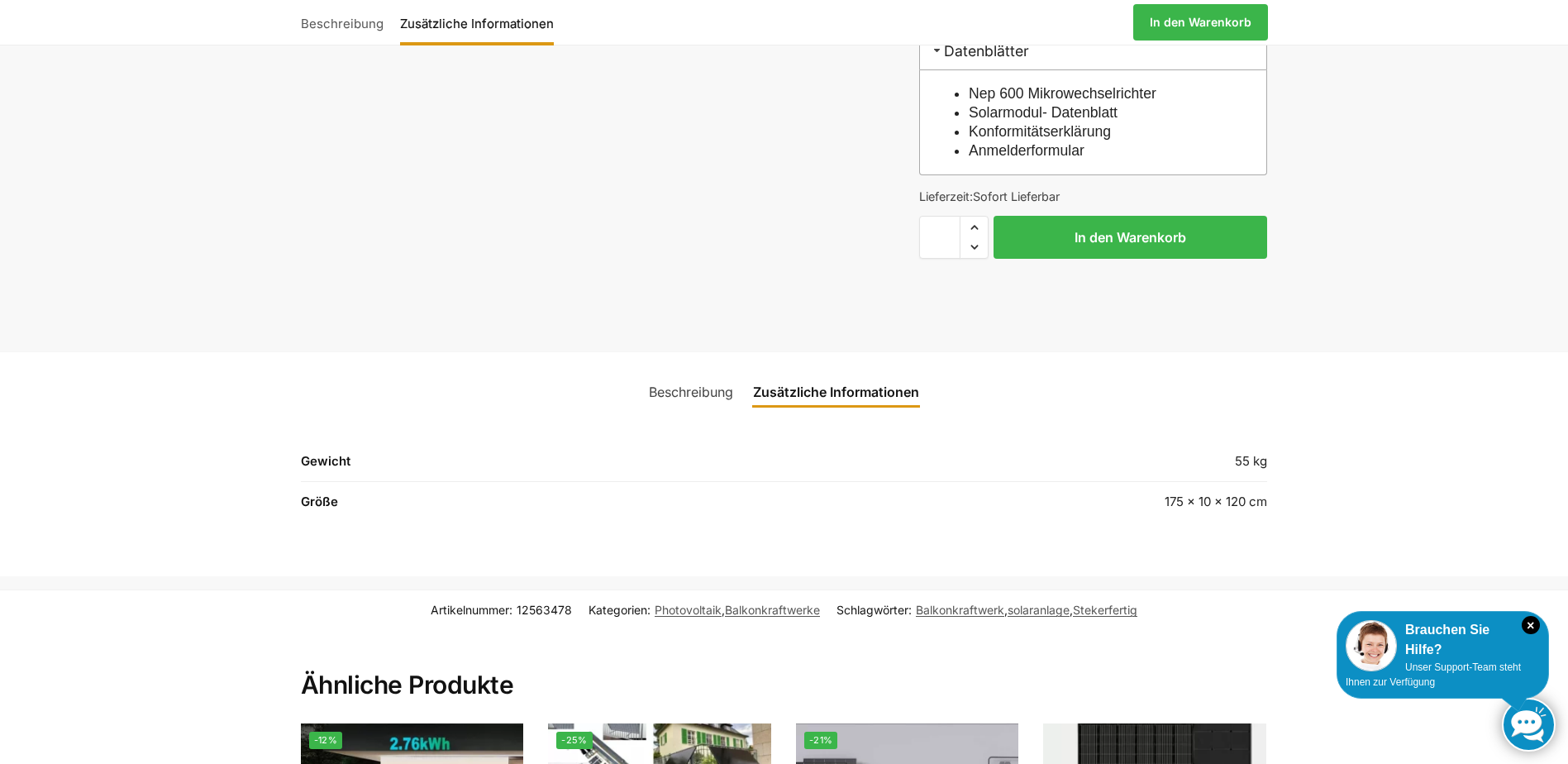
scroll to position [1599, 0]
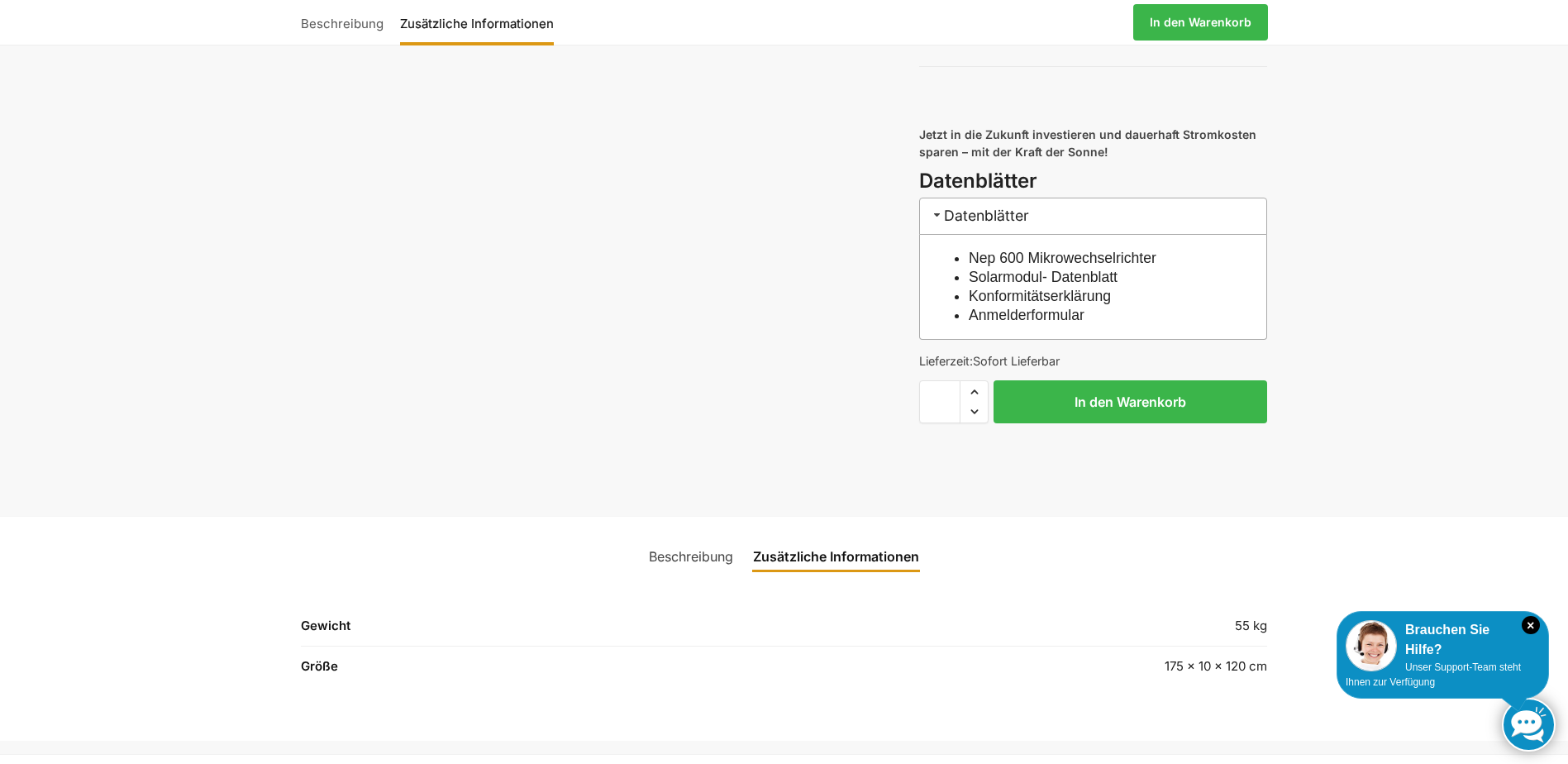
click at [714, 573] on link "Beschreibung" at bounding box center [692, 557] width 104 height 40
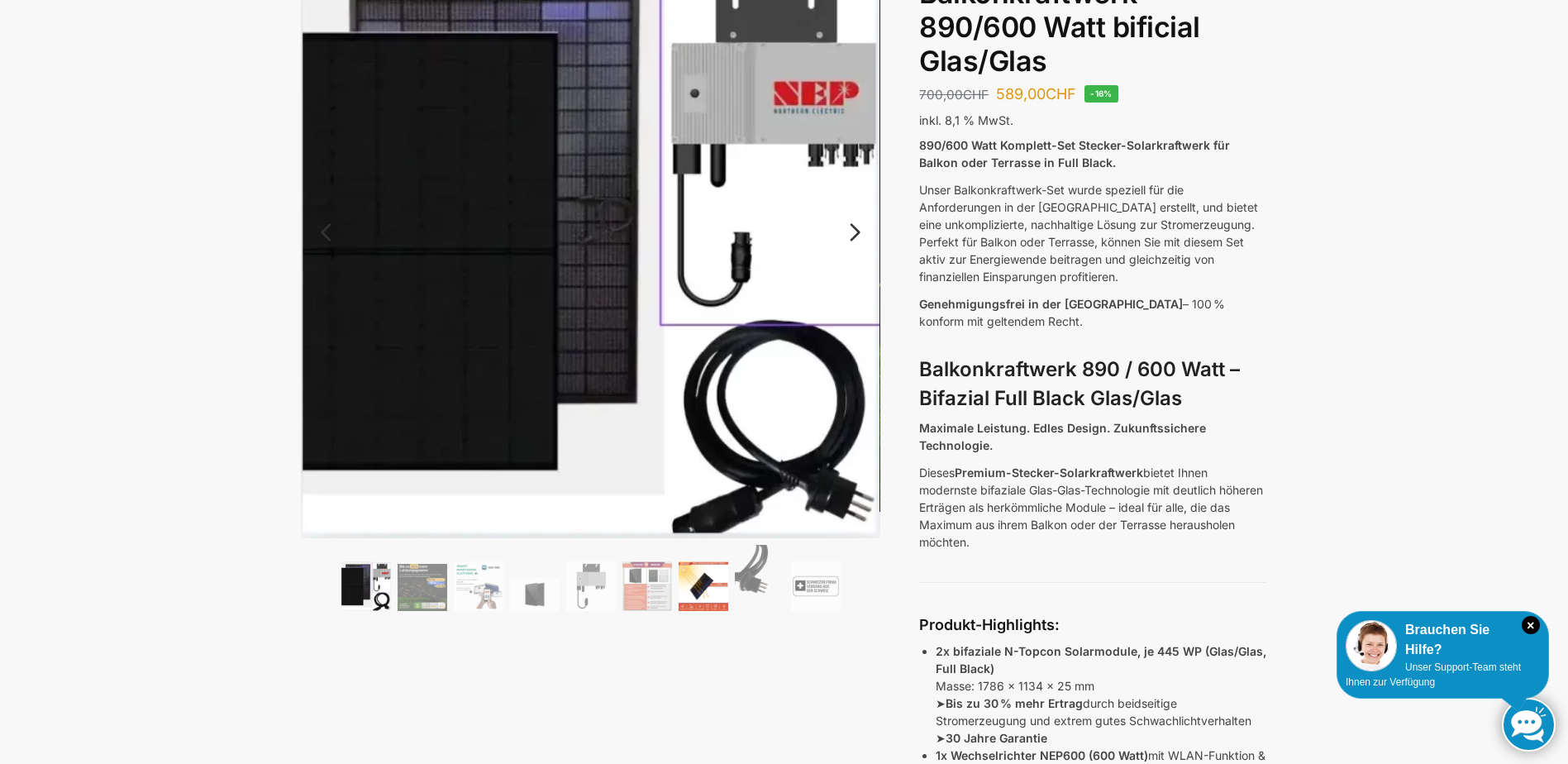
scroll to position [0, 0]
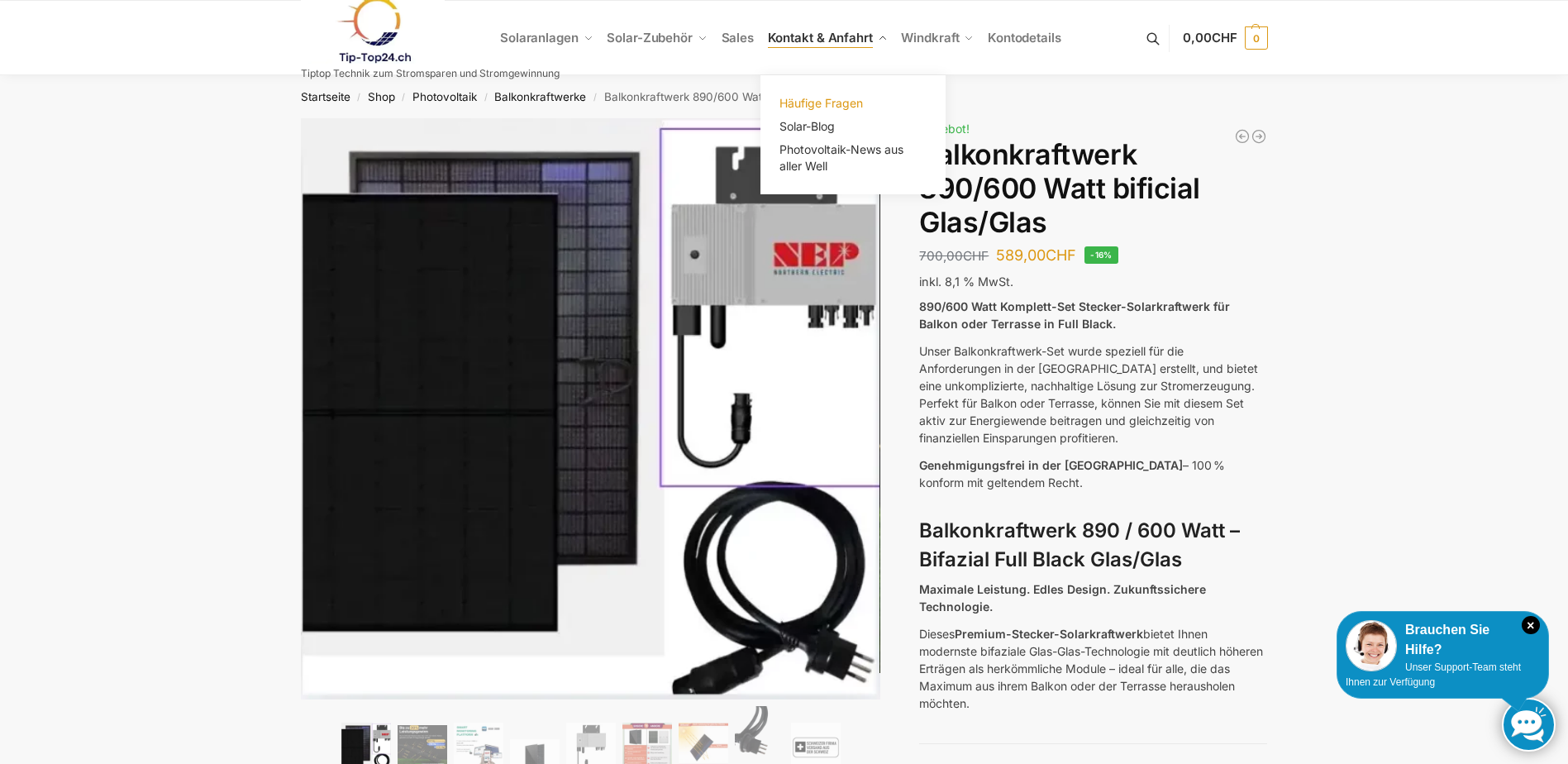
click at [797, 102] on span "Häufige Fragen" at bounding box center [821, 103] width 83 height 14
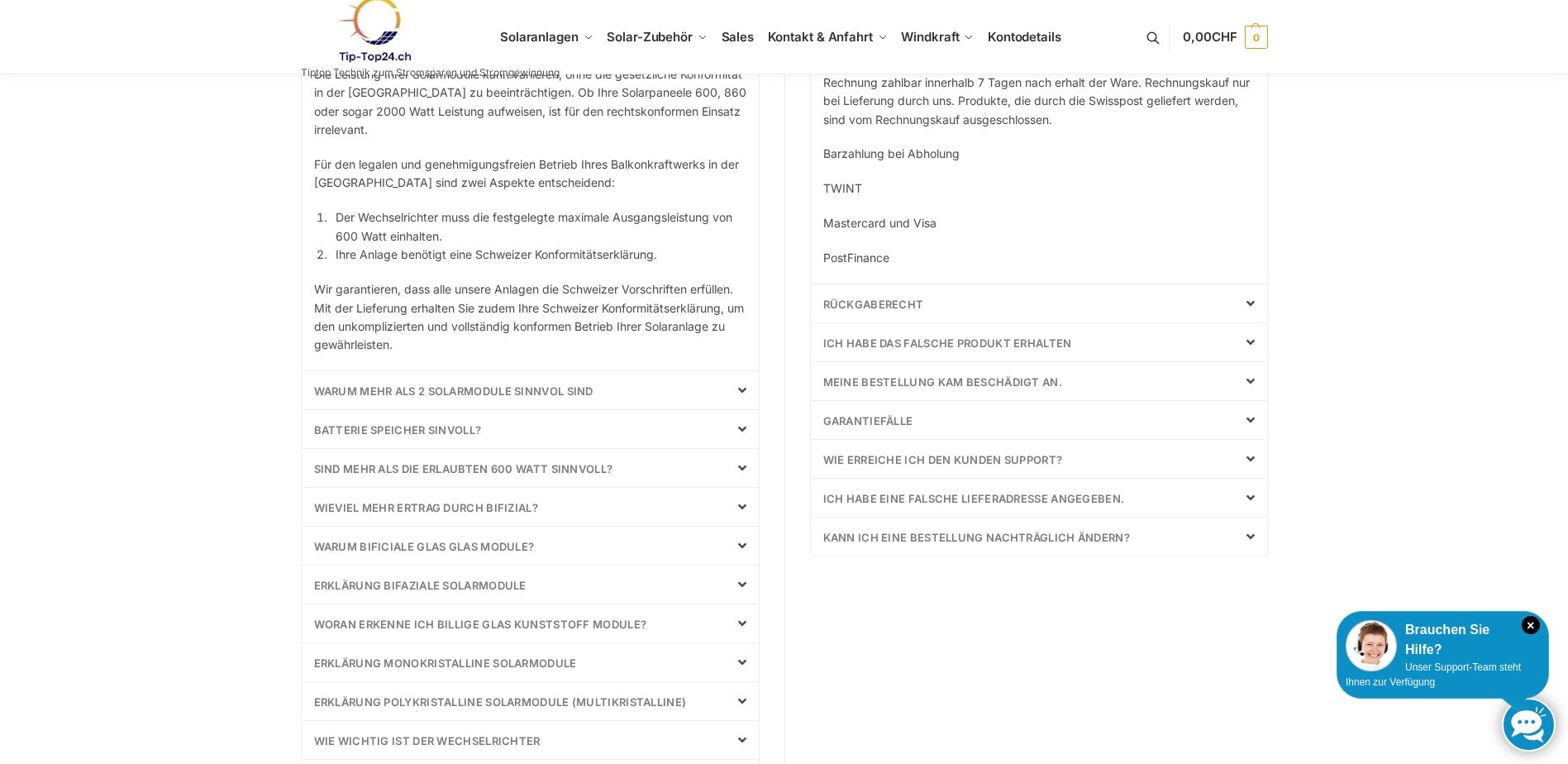
scroll to position [497, 0]
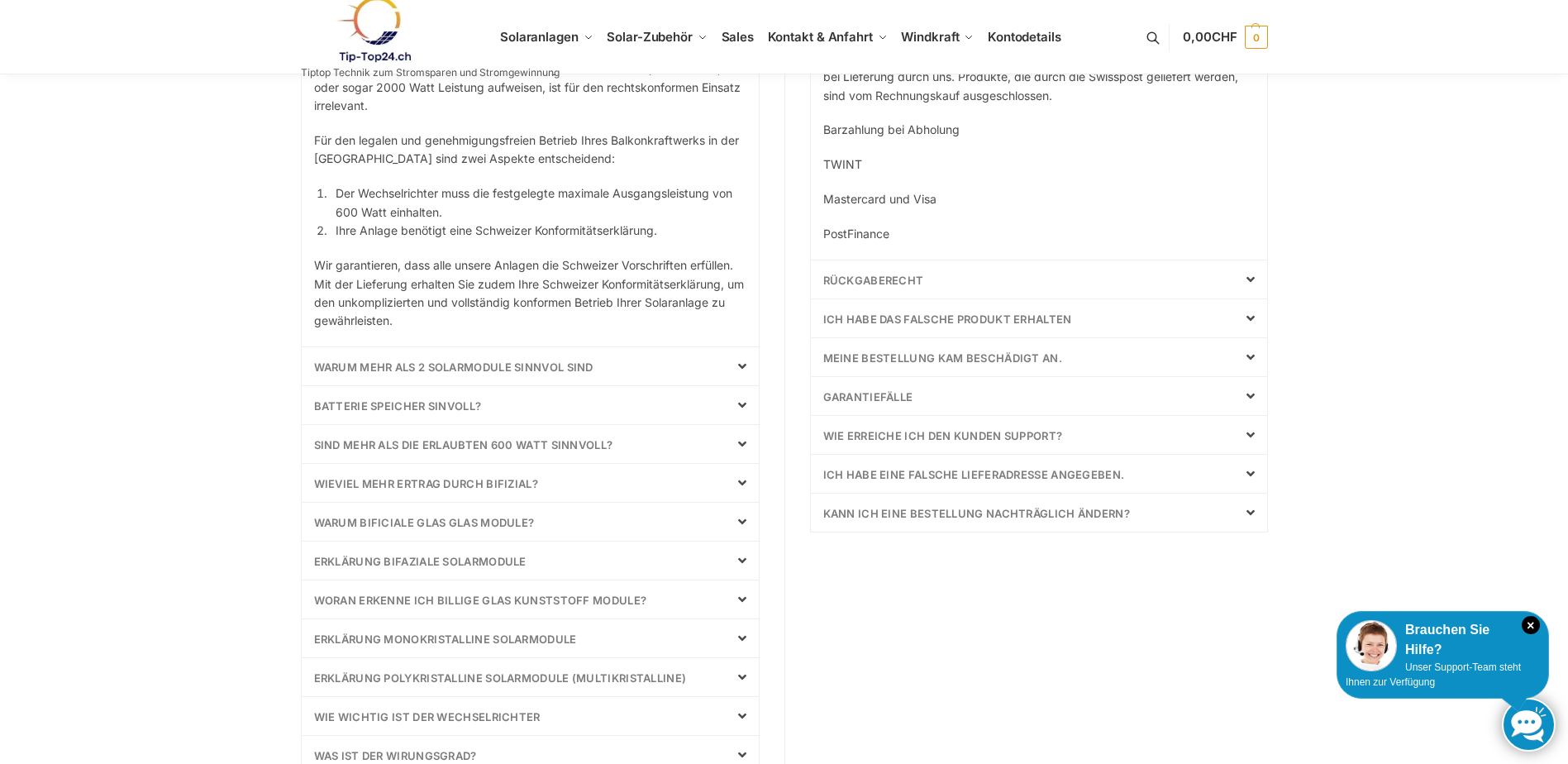
click at [740, 363] on icon at bounding box center [743, 366] width 9 height 13
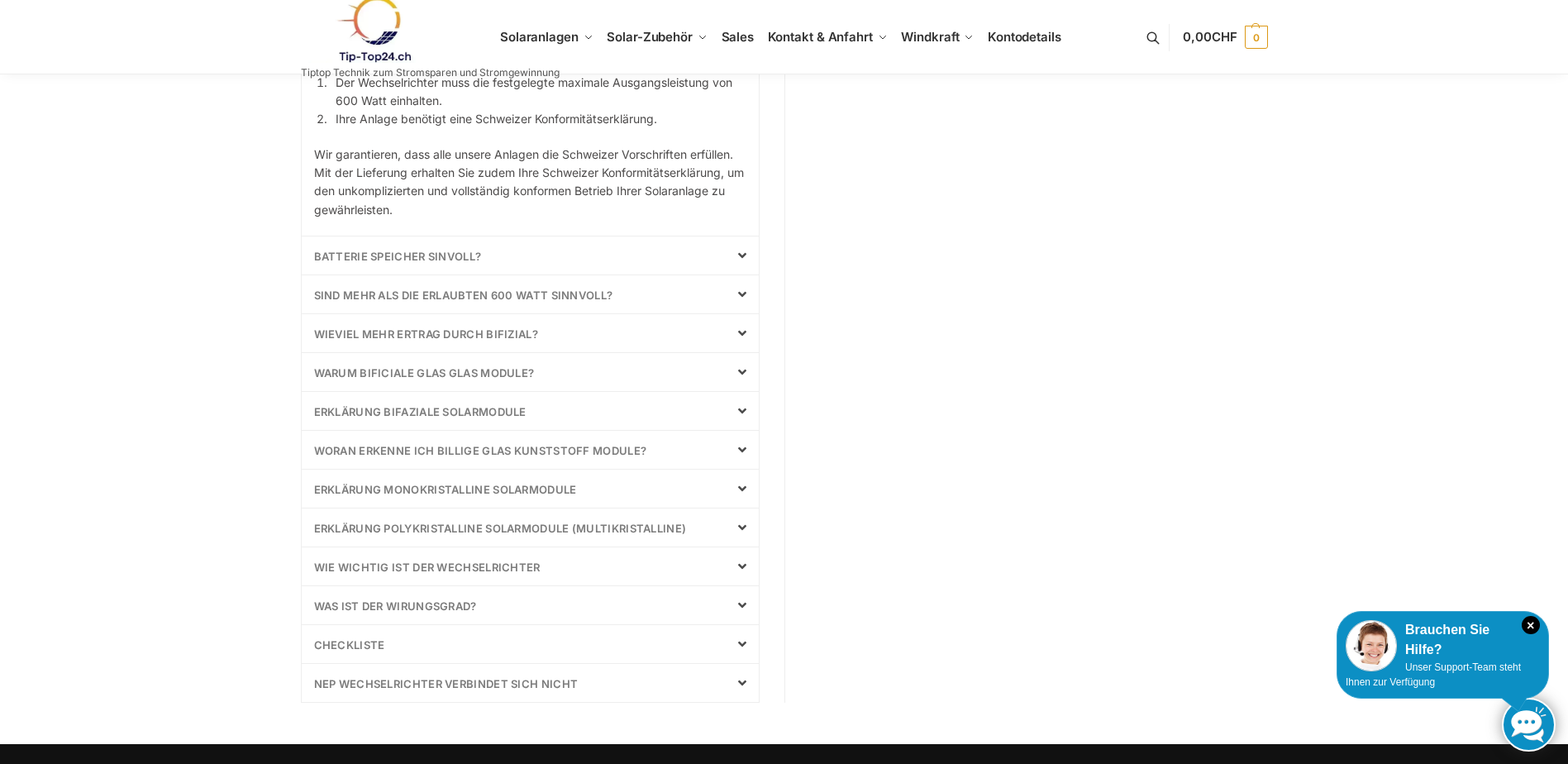
scroll to position [1323, 0]
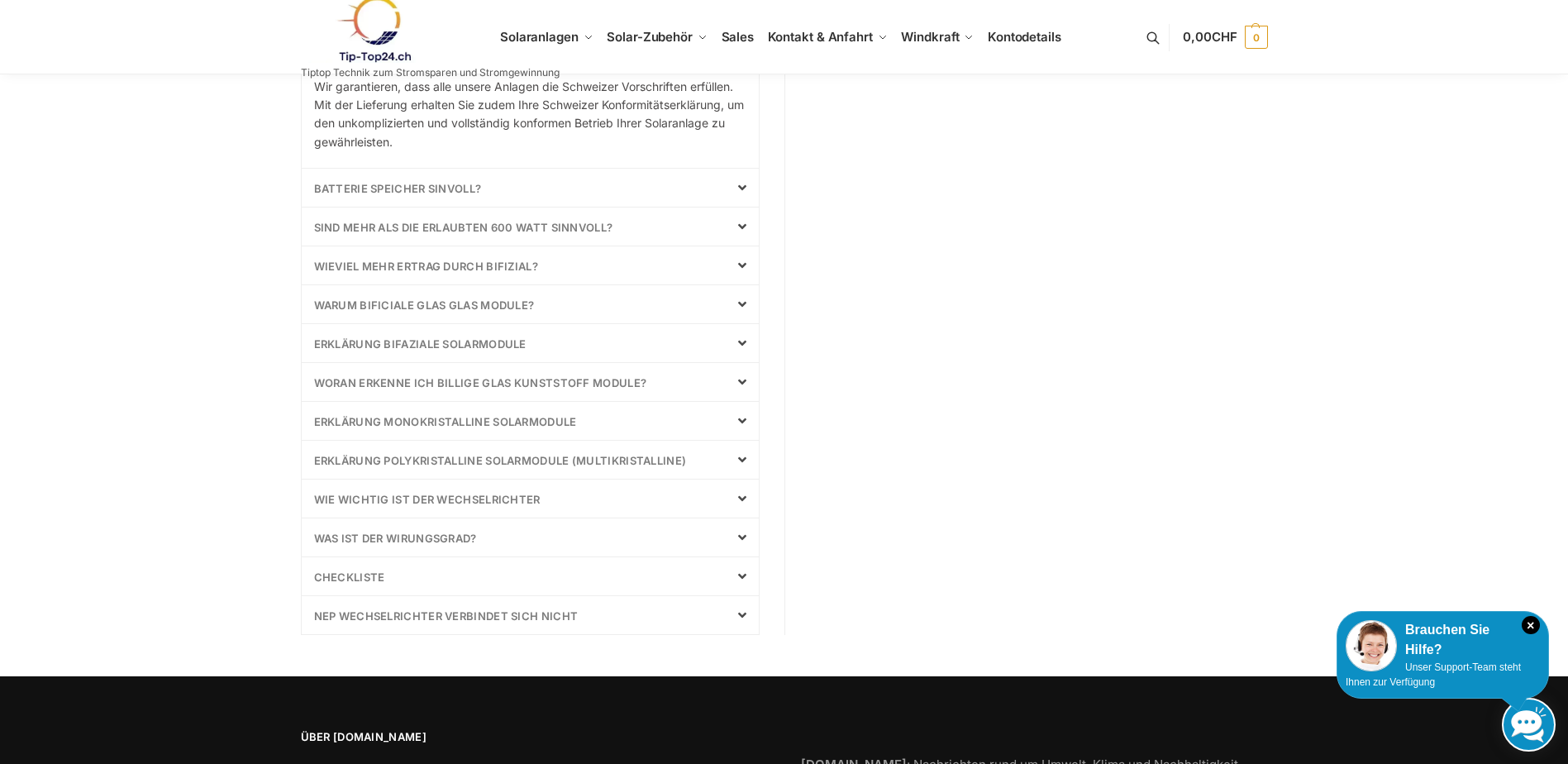
click at [740, 259] on icon at bounding box center [743, 265] width 9 height 13
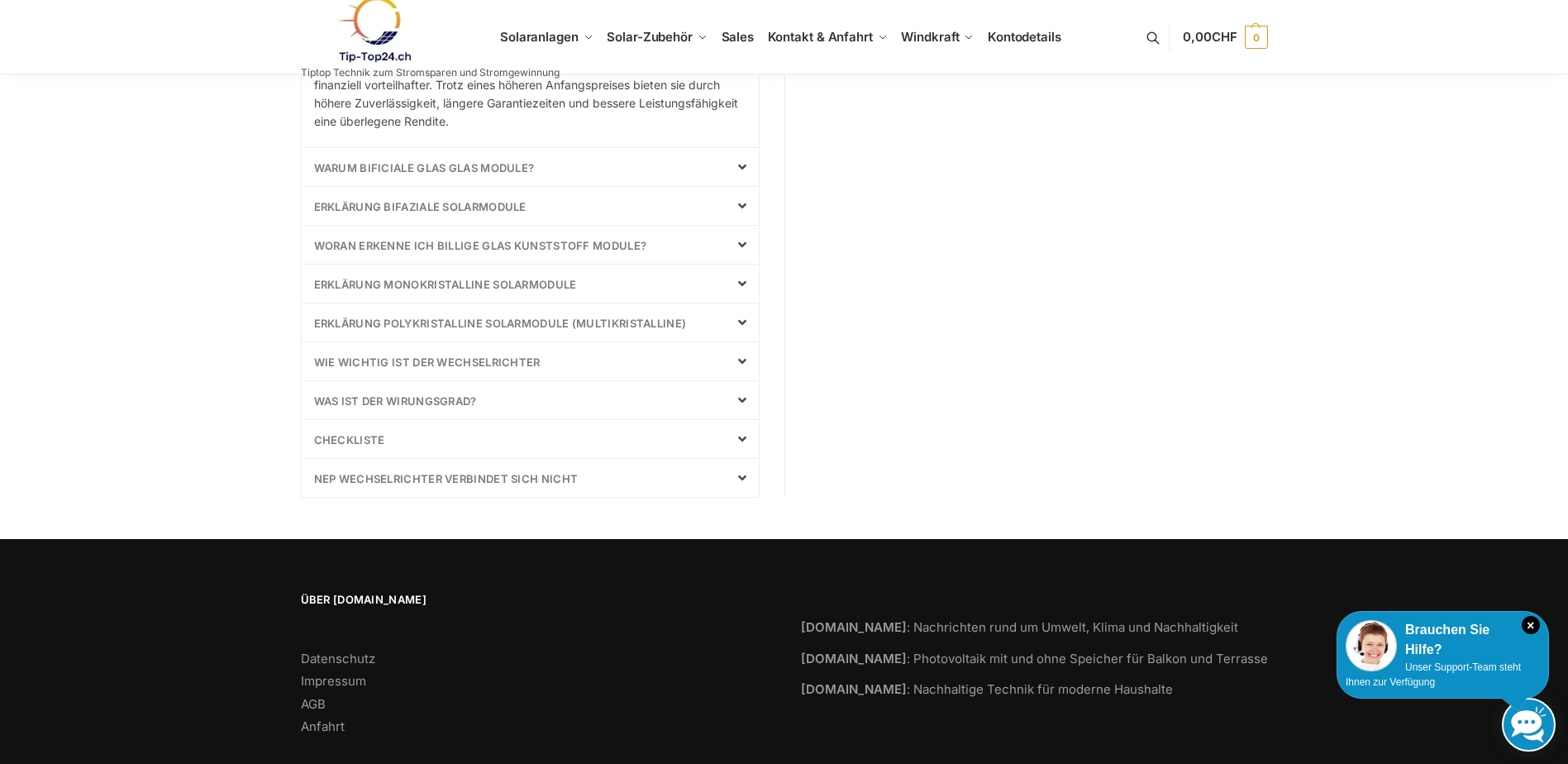
scroll to position [1461, 0]
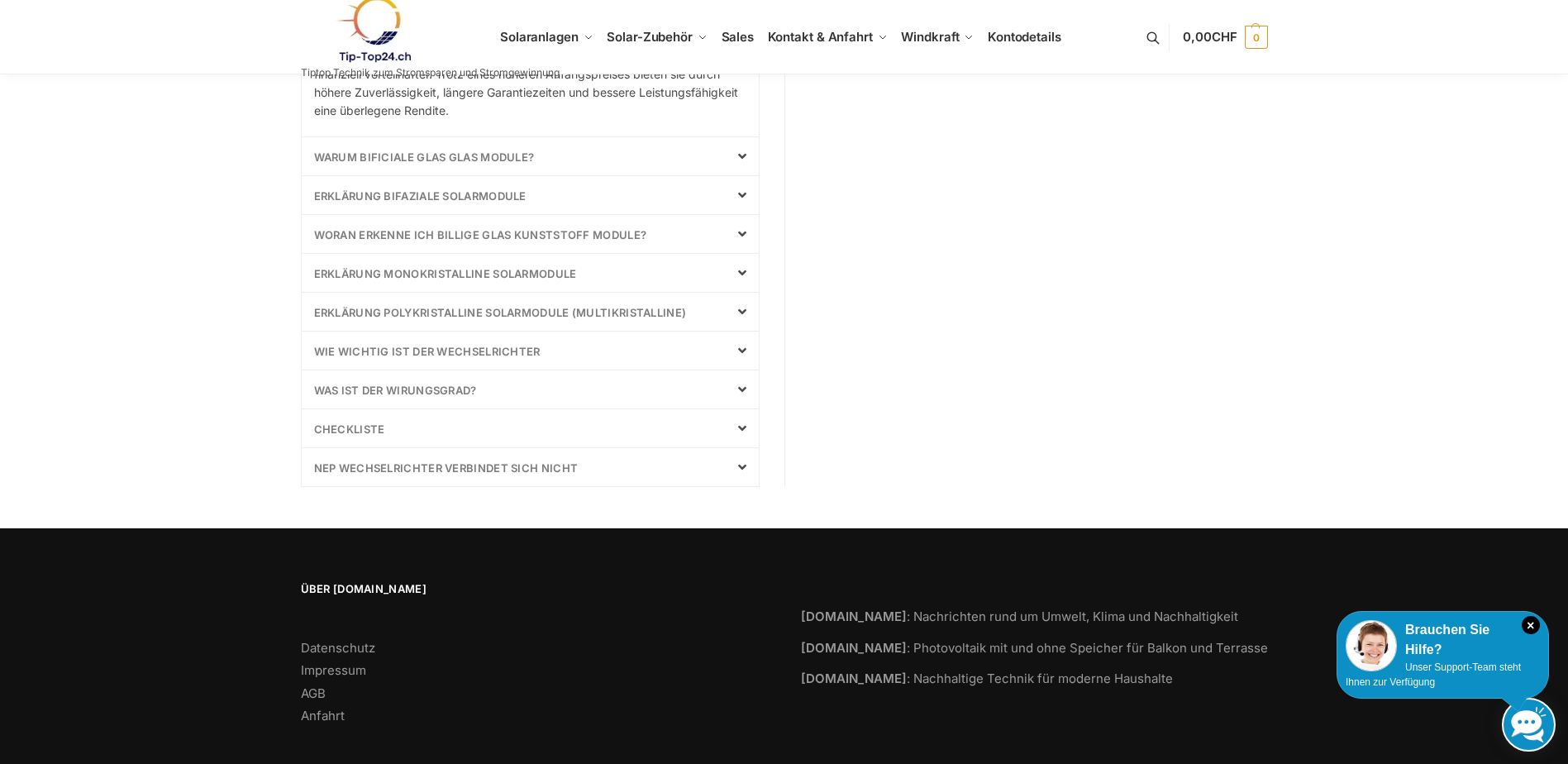
click at [738, 461] on icon at bounding box center [743, 467] width 9 height 13
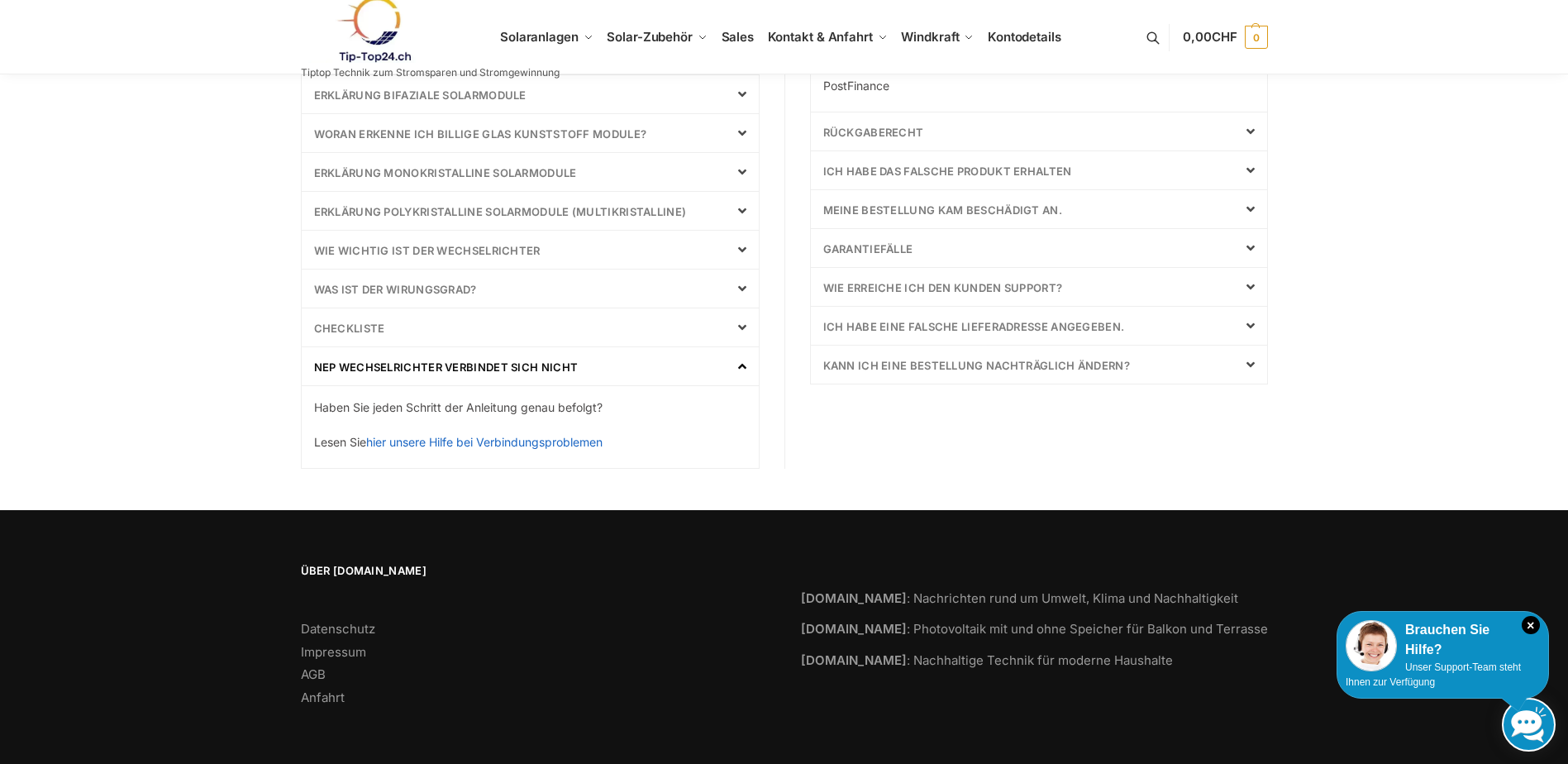
scroll to position [644, 0]
click at [542, 442] on link "hier unsere Hilfe bei Verbindungsproblemen" at bounding box center [484, 442] width 236 height 14
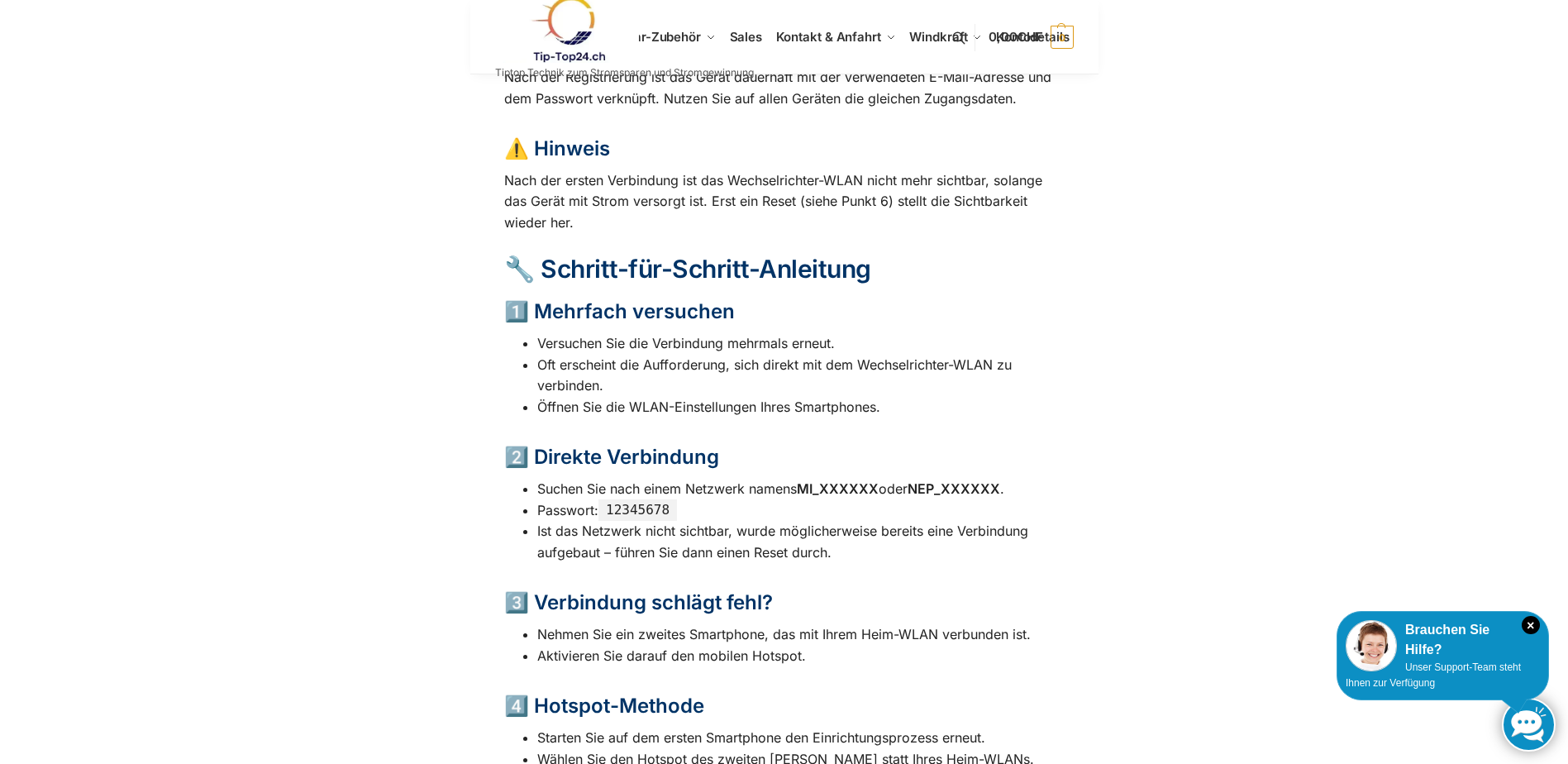
scroll to position [662, 0]
click at [464, 97] on body "× Brauchen Sie Hilfe? Unser Support-Team steht Ihnen zur Verfügung ! Skip to na…" at bounding box center [784, 504] width 661 height 2330
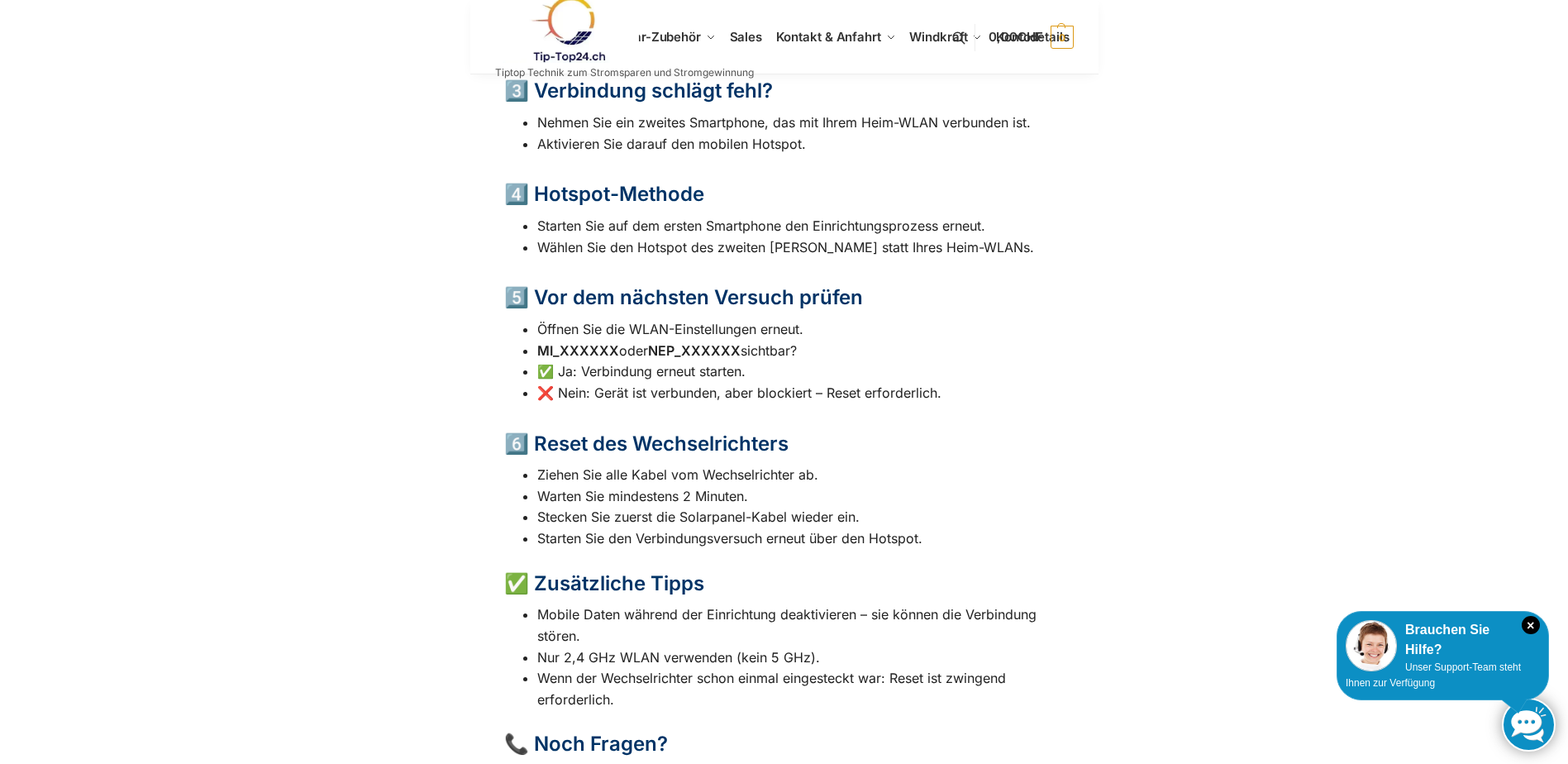
scroll to position [1241, 0]
